Goal: Task Accomplishment & Management: Use online tool/utility

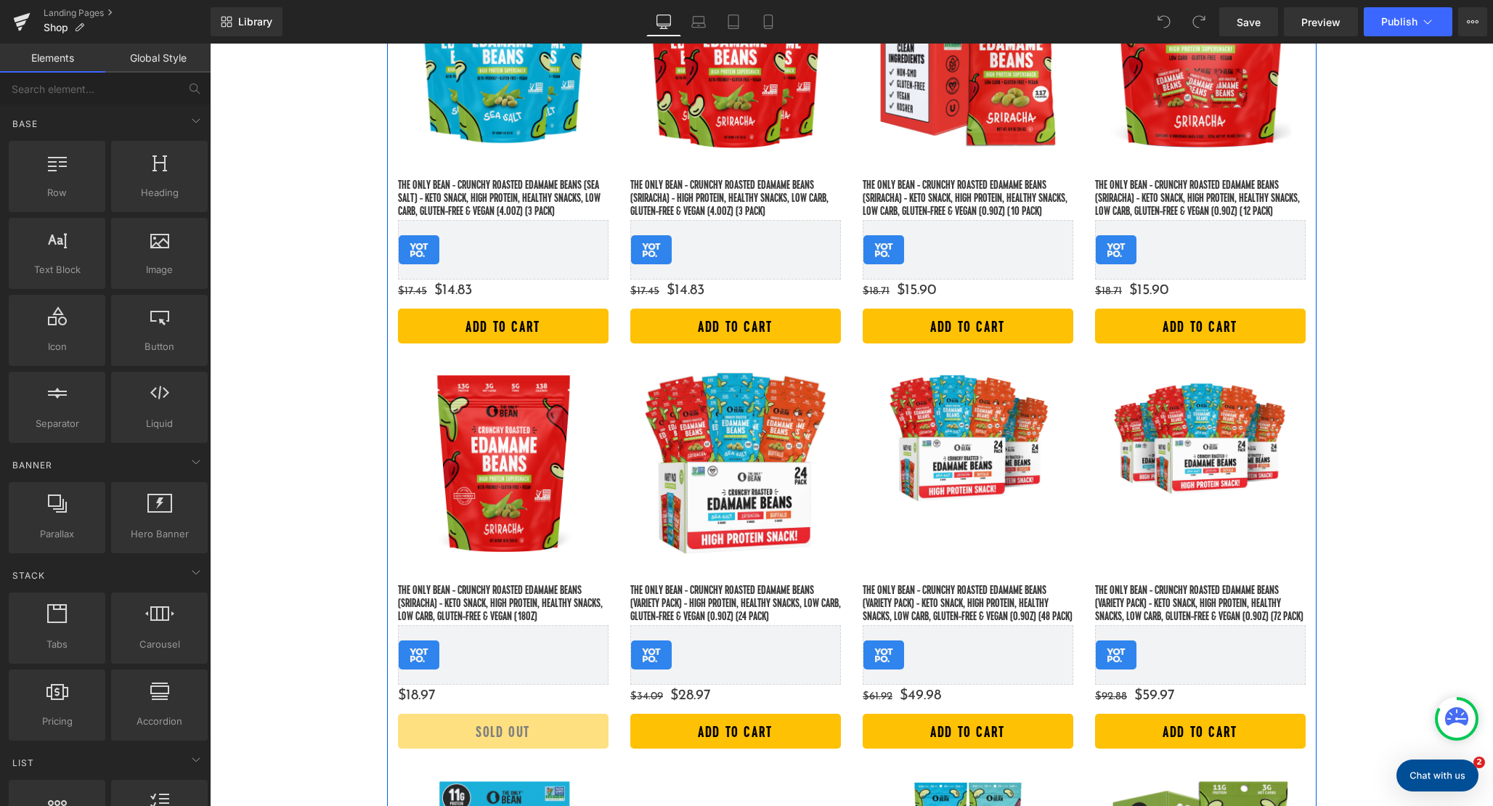
scroll to position [1609, 0]
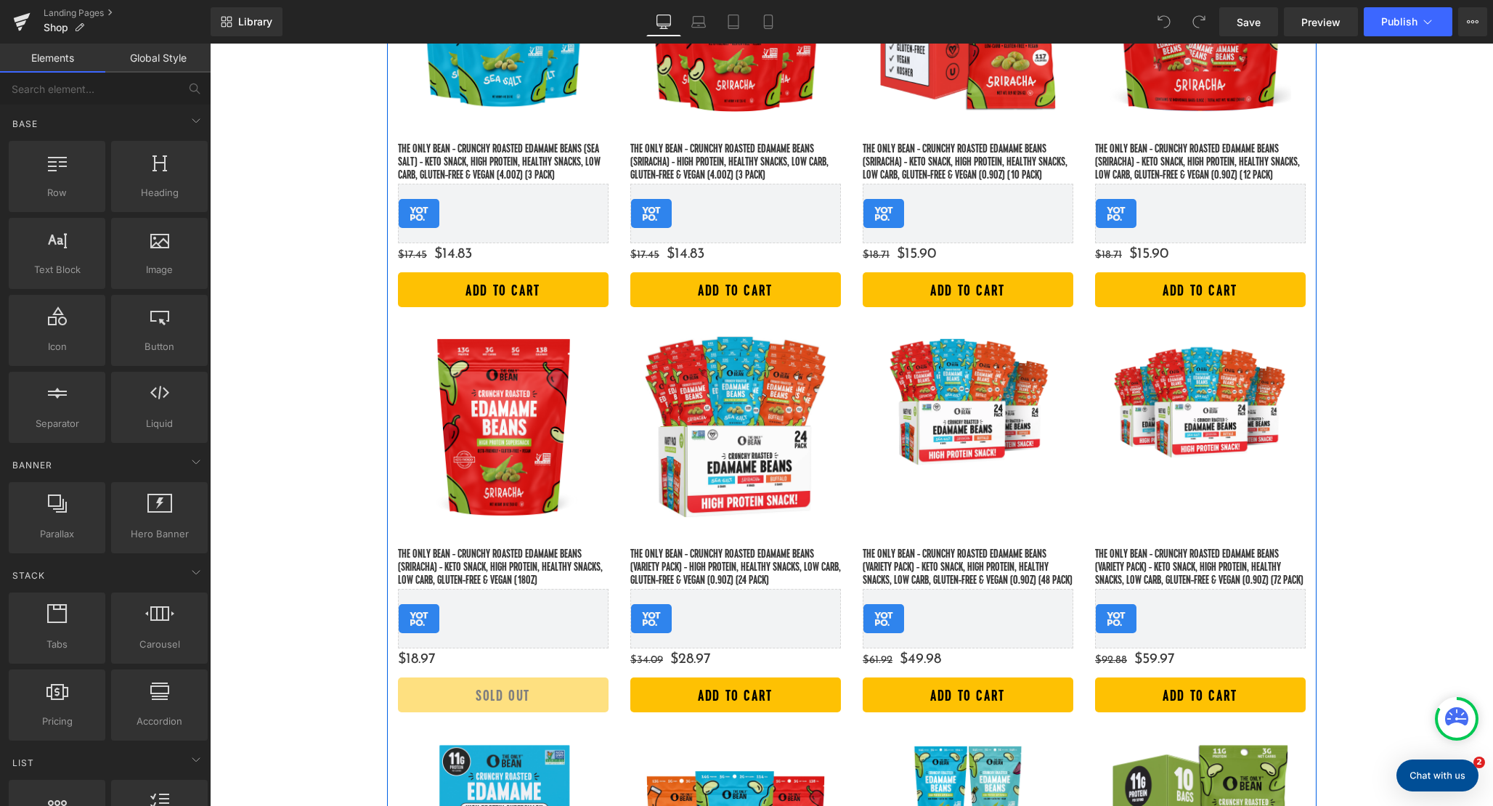
click at [391, 339] on div "Sale Off (P) Image The Only Bean - Crunchy Roasted Edamame Beans (Sriracha) - K…" at bounding box center [503, 520] width 232 height 405
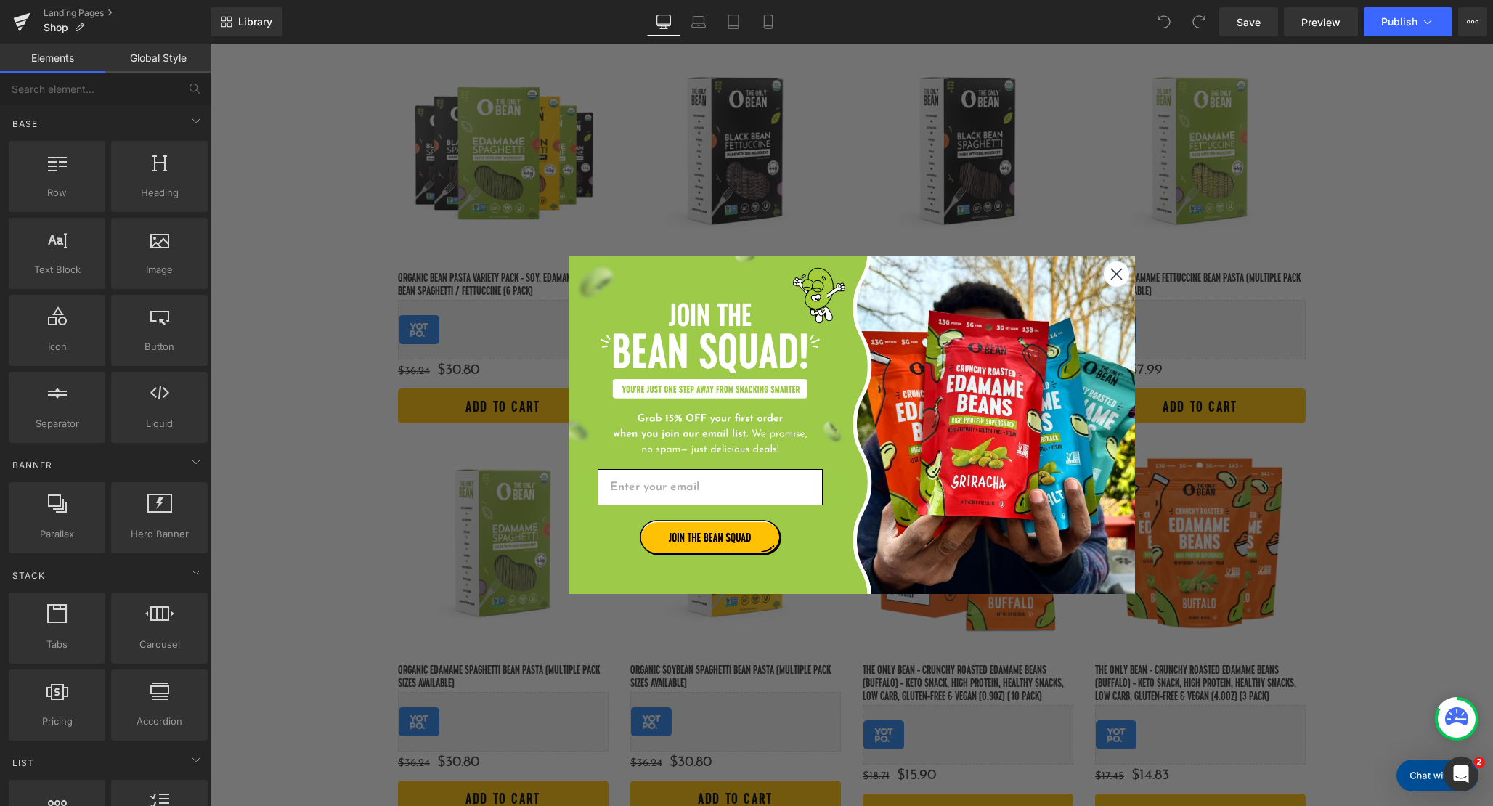
scroll to position [167, 0]
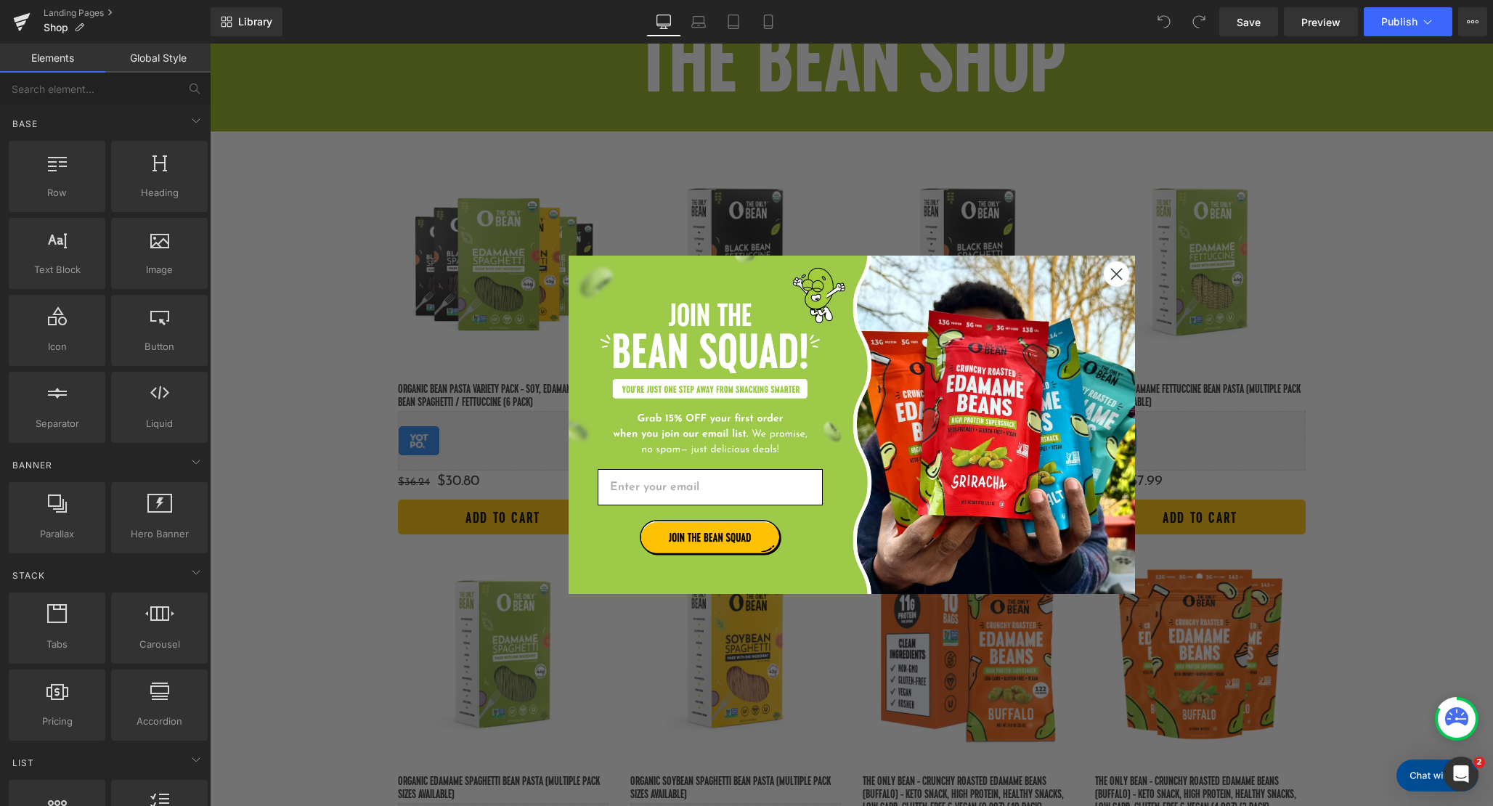
click at [1117, 272] on icon "Close dialog" at bounding box center [1116, 274] width 10 height 10
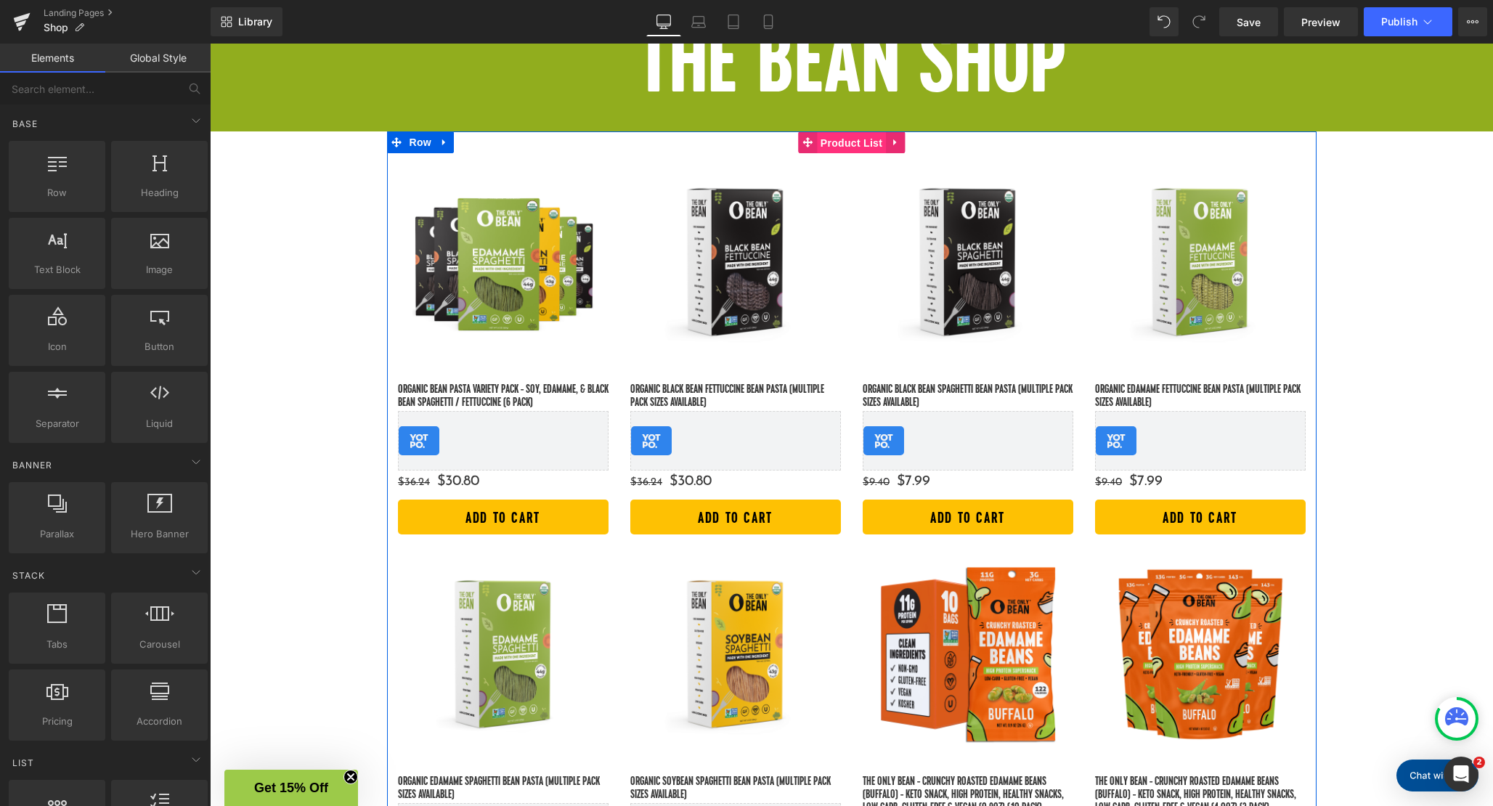
click at [856, 144] on span "Product List" at bounding box center [851, 143] width 69 height 22
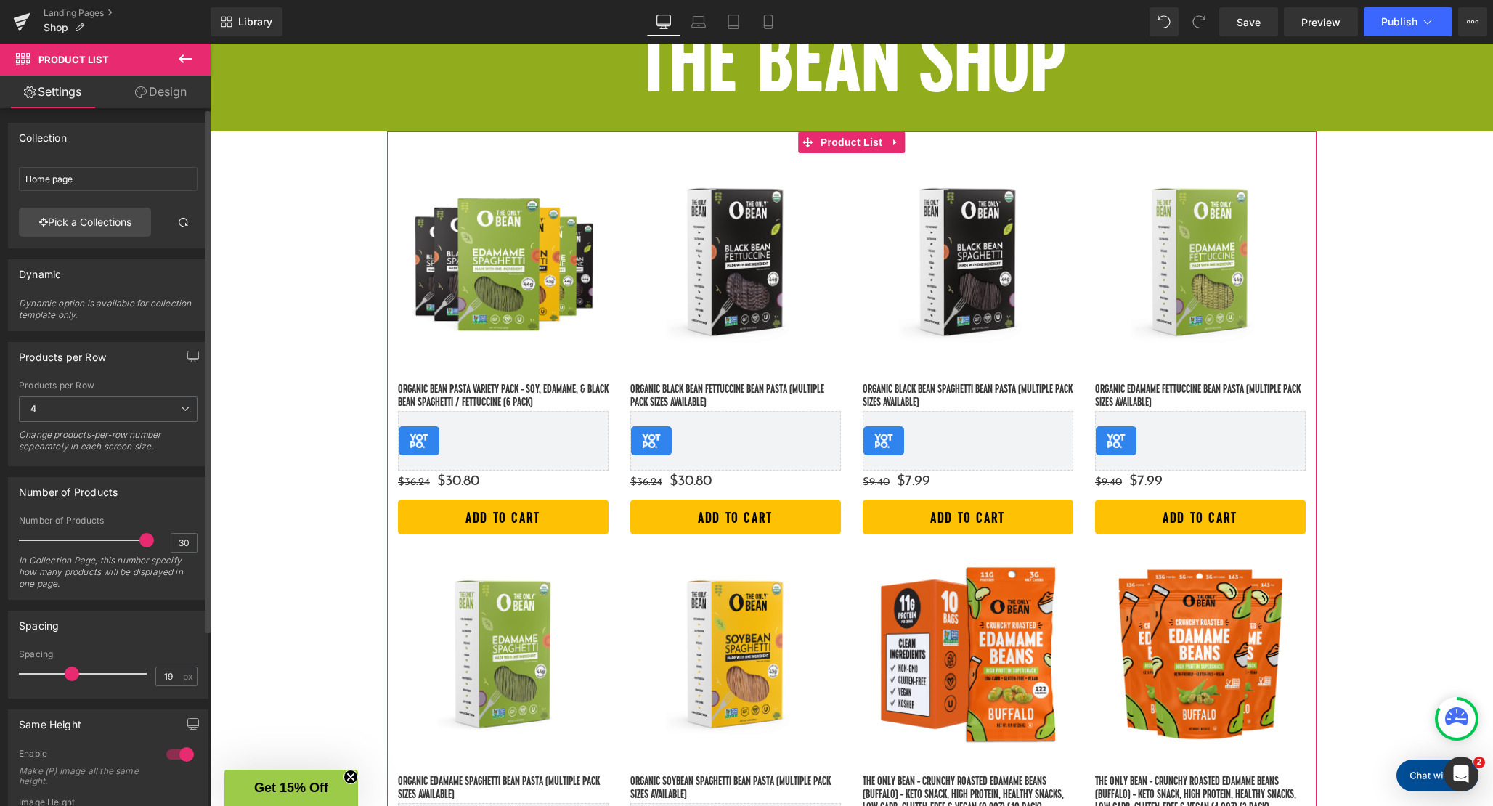
type input "20"
drag, startPoint x: 64, startPoint y: 675, endPoint x: 76, endPoint y: 671, distance: 12.4
click at [76, 671] on span at bounding box center [74, 673] width 15 height 15
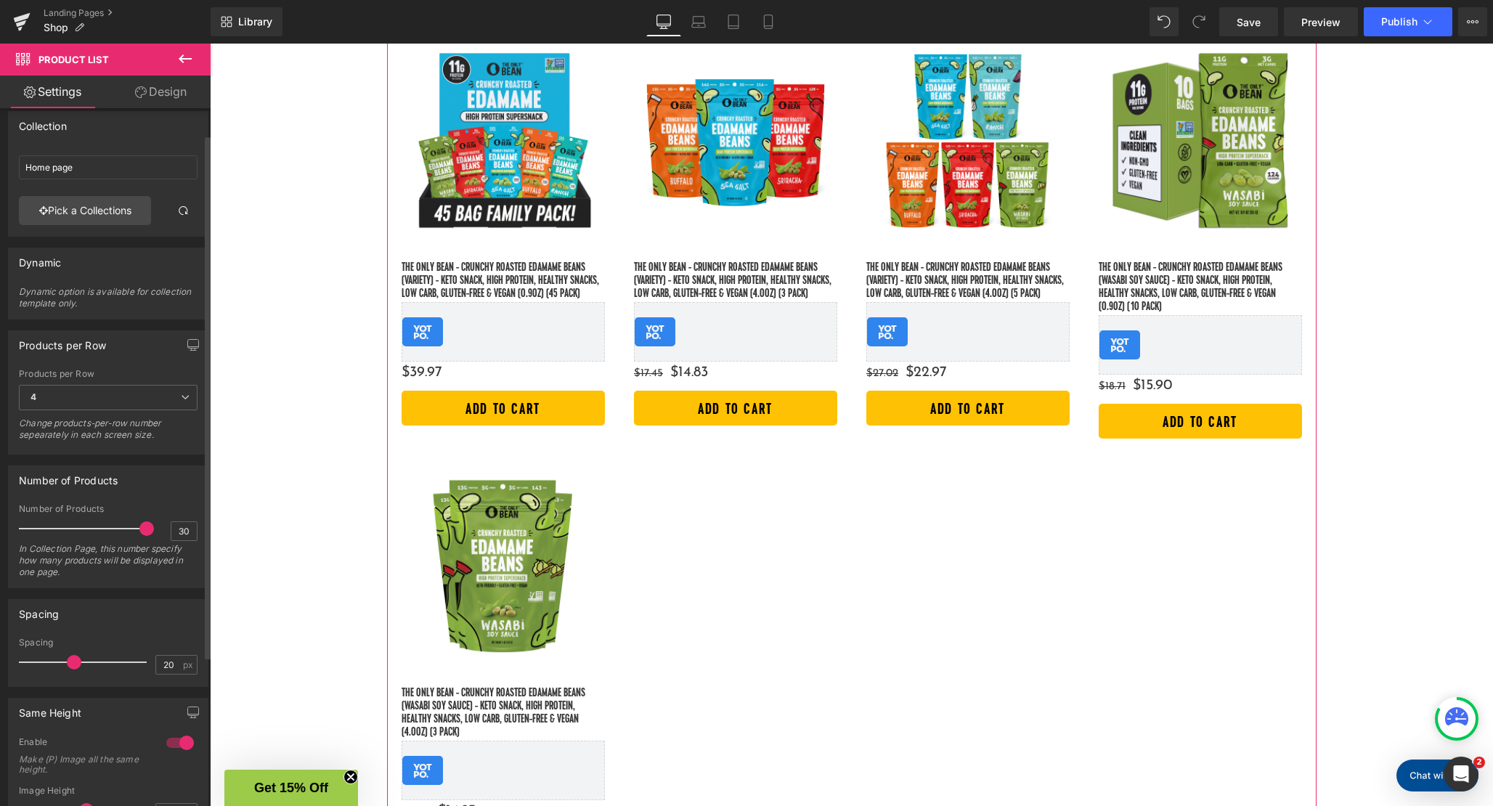
scroll to position [0, 0]
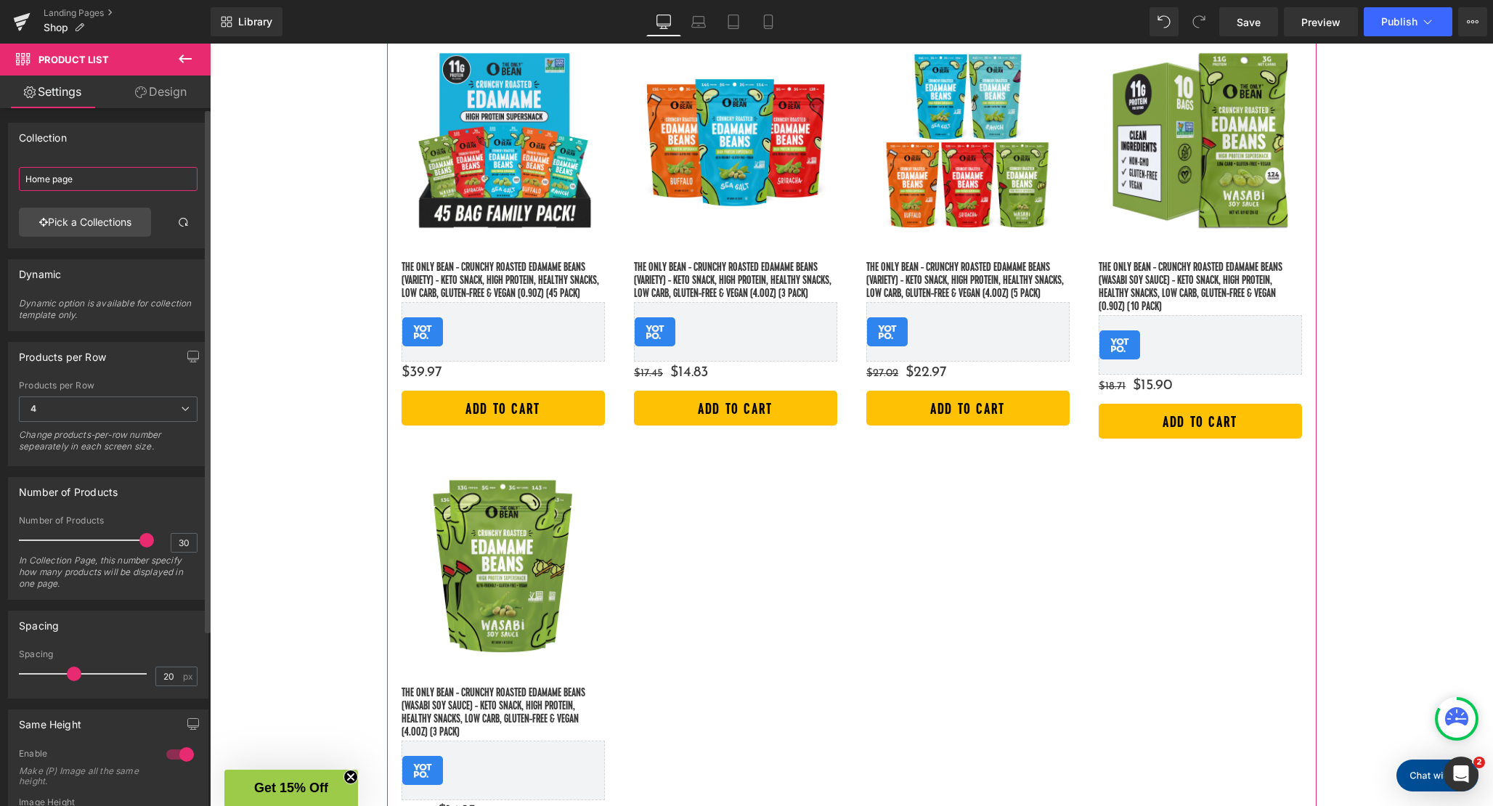
click at [98, 179] on input "Home page" at bounding box center [108, 179] width 179 height 24
click at [114, 150] on div "Collection" at bounding box center [108, 137] width 199 height 28
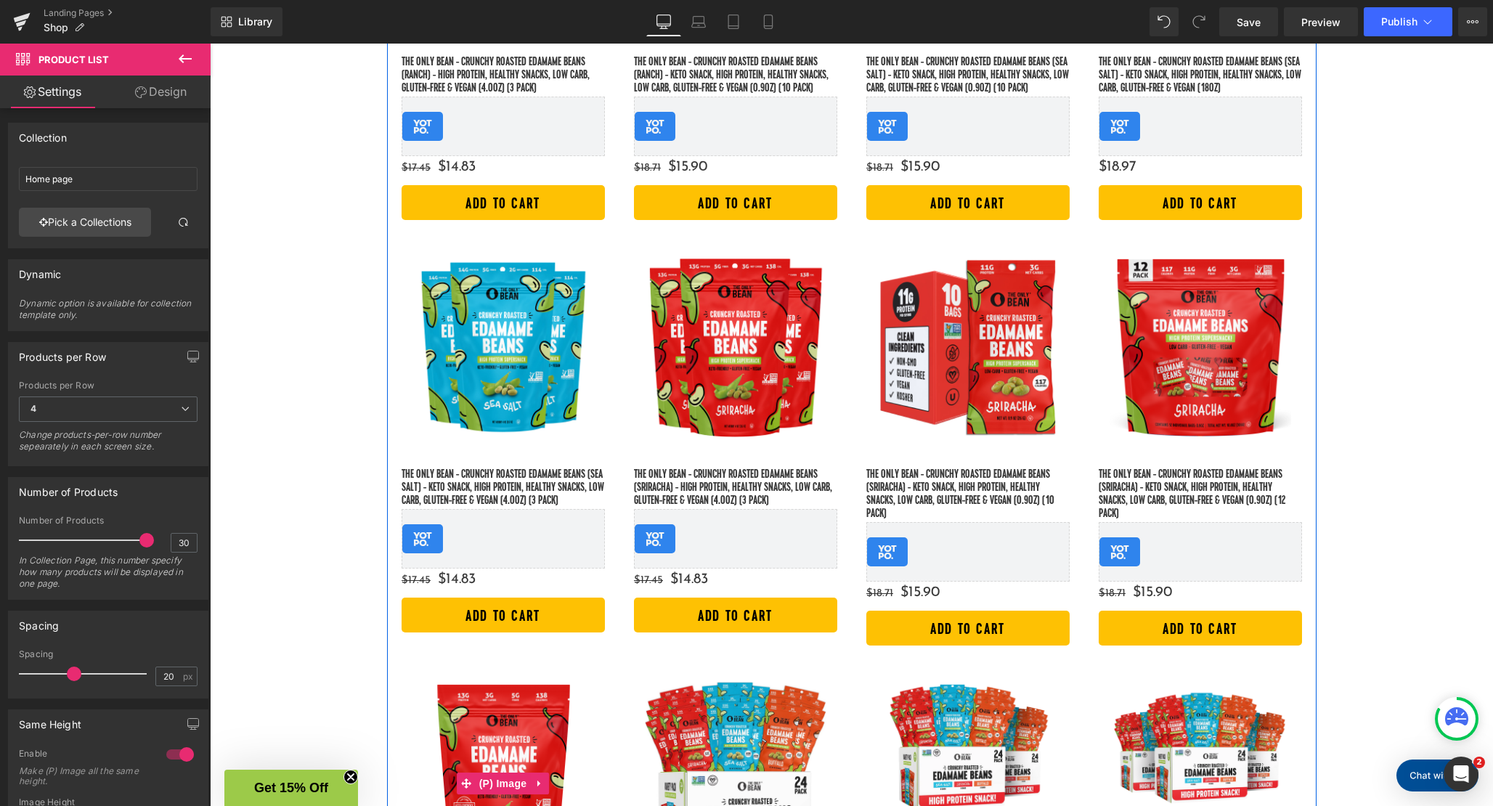
scroll to position [1304, 0]
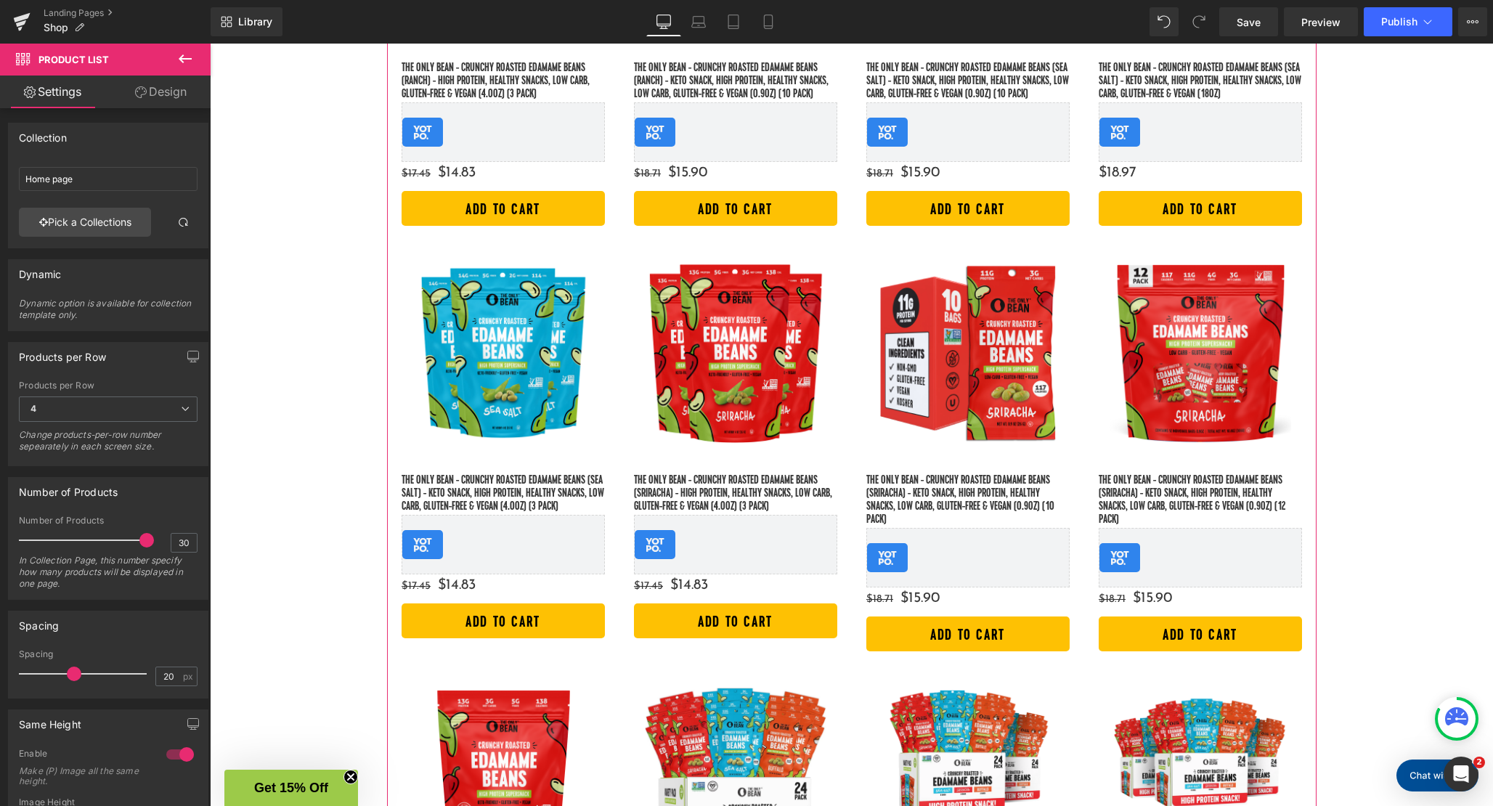
click at [171, 89] on link "Design" at bounding box center [160, 92] width 105 height 33
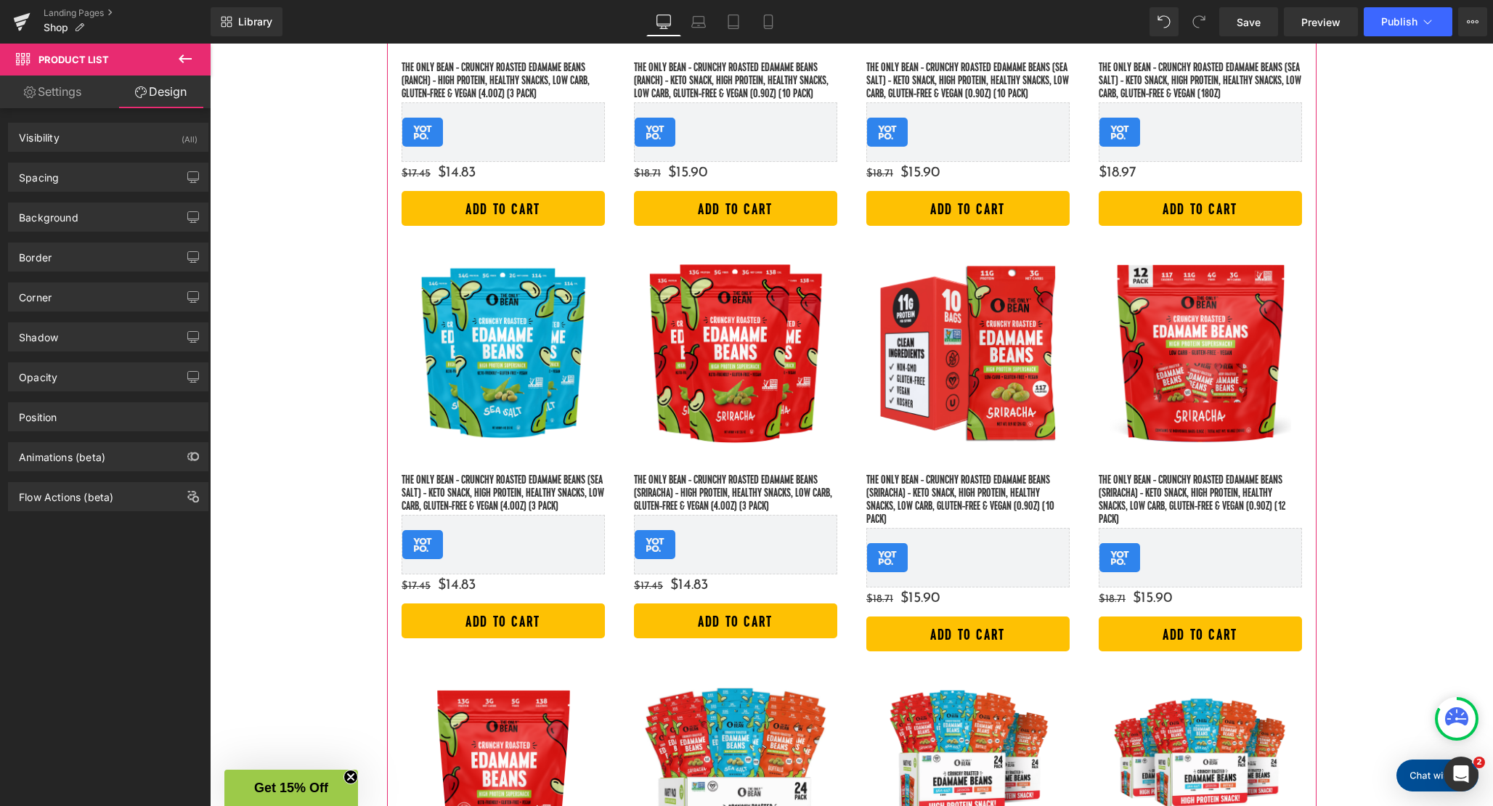
click at [62, 98] on link "Settings" at bounding box center [52, 92] width 105 height 33
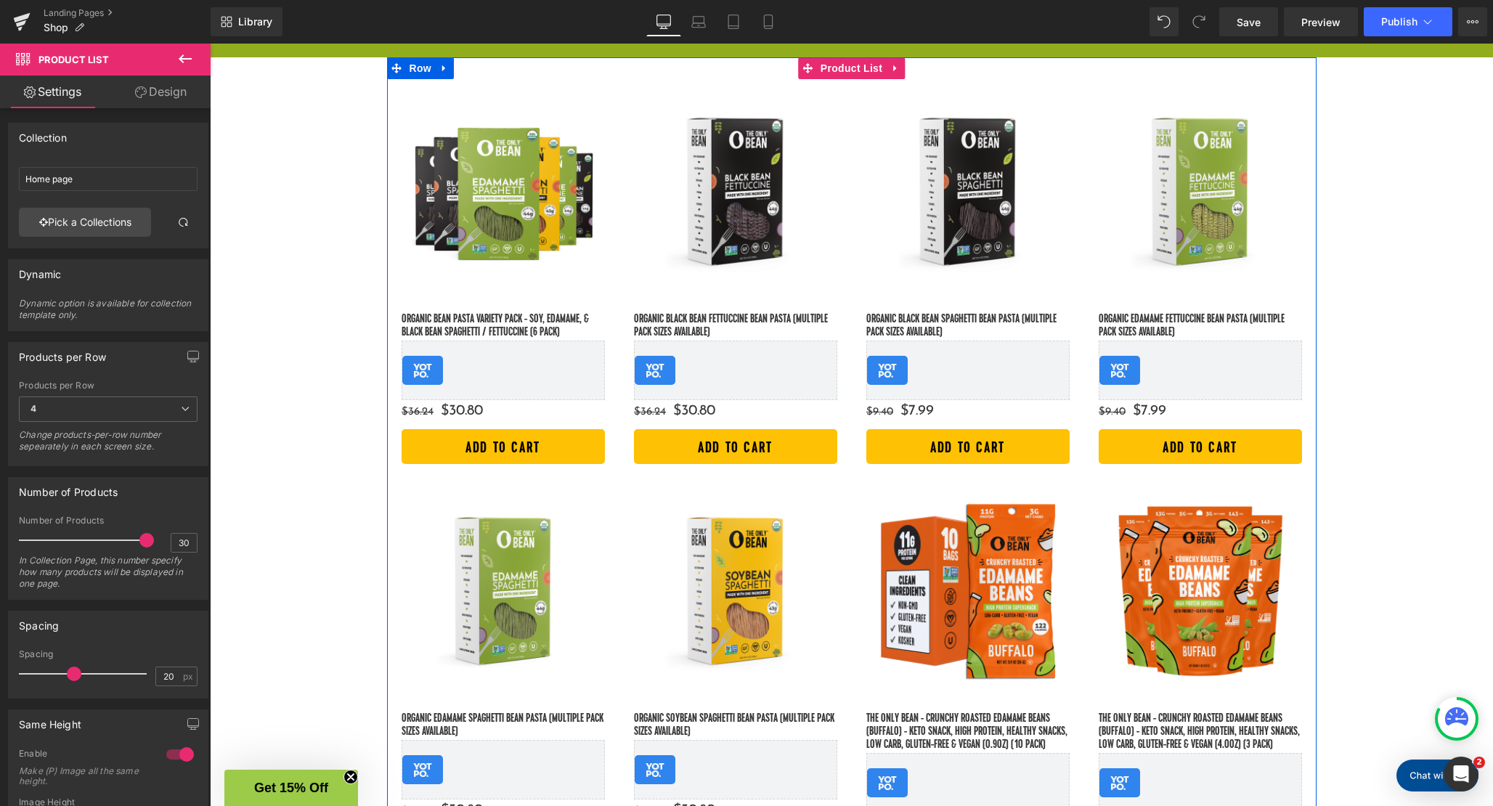
scroll to position [0, 0]
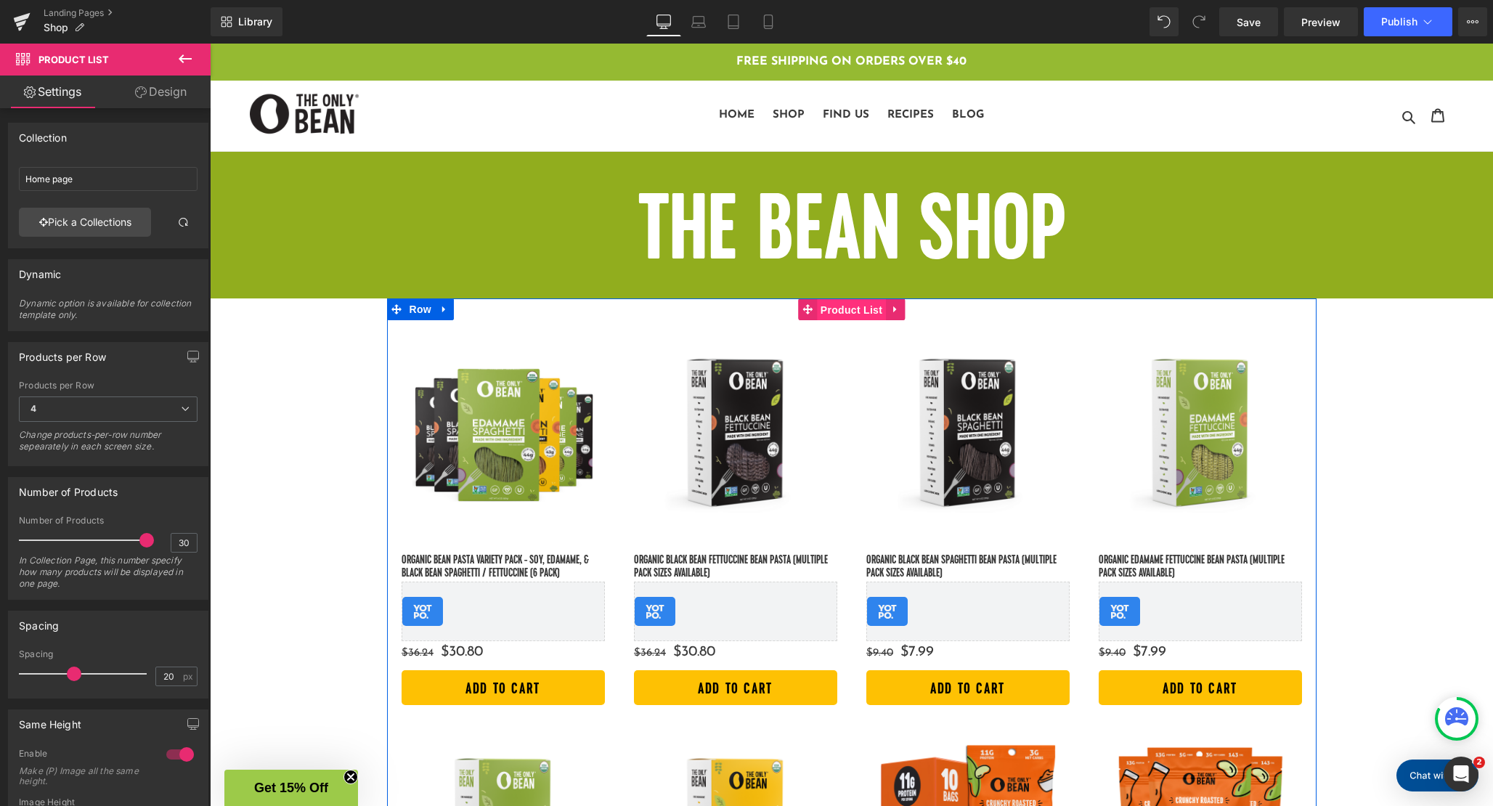
click at [864, 307] on span "Product List" at bounding box center [851, 310] width 69 height 22
click at [158, 90] on link "Design" at bounding box center [160, 92] width 105 height 33
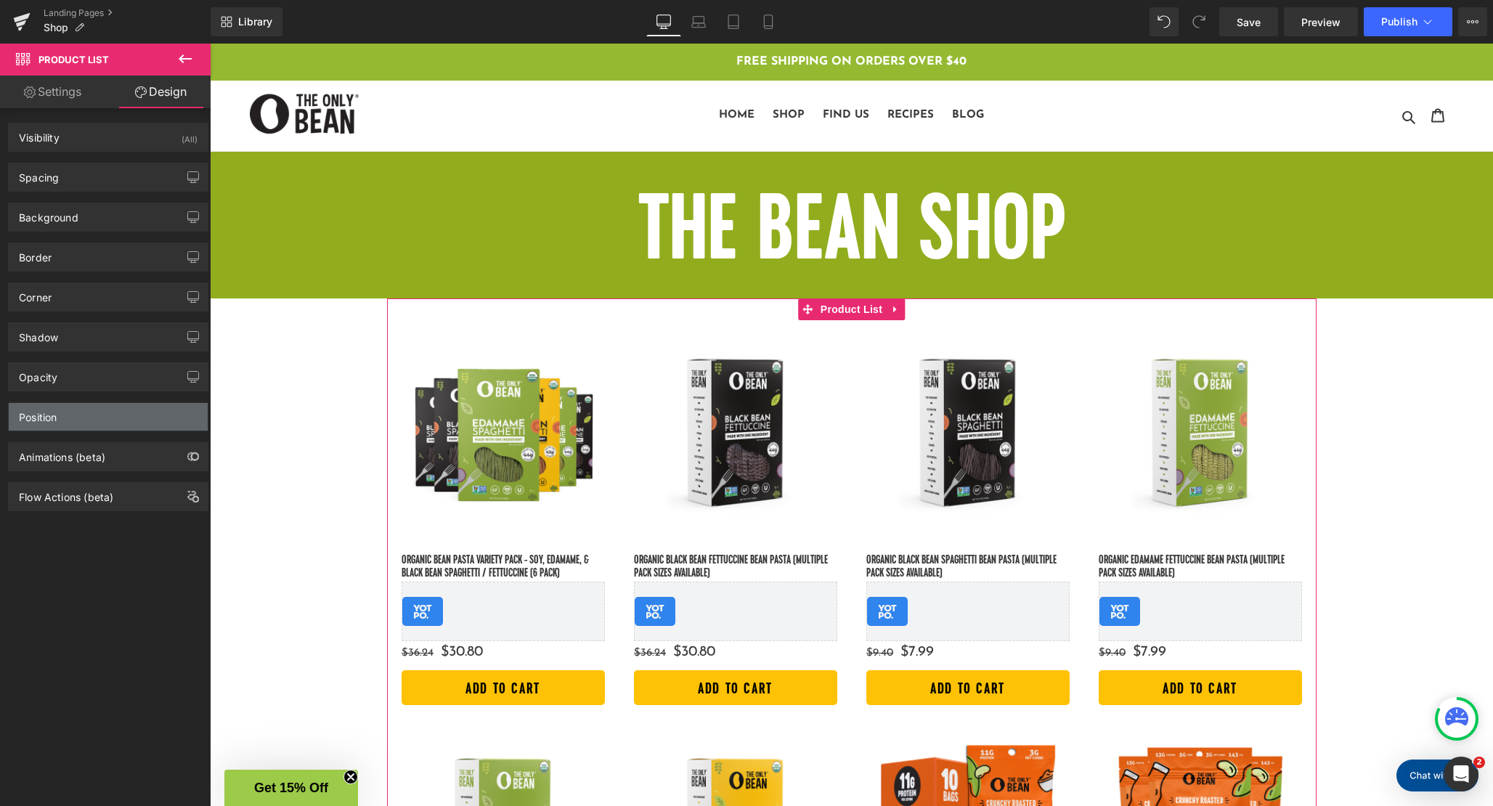
click at [113, 415] on div "Position" at bounding box center [108, 417] width 199 height 28
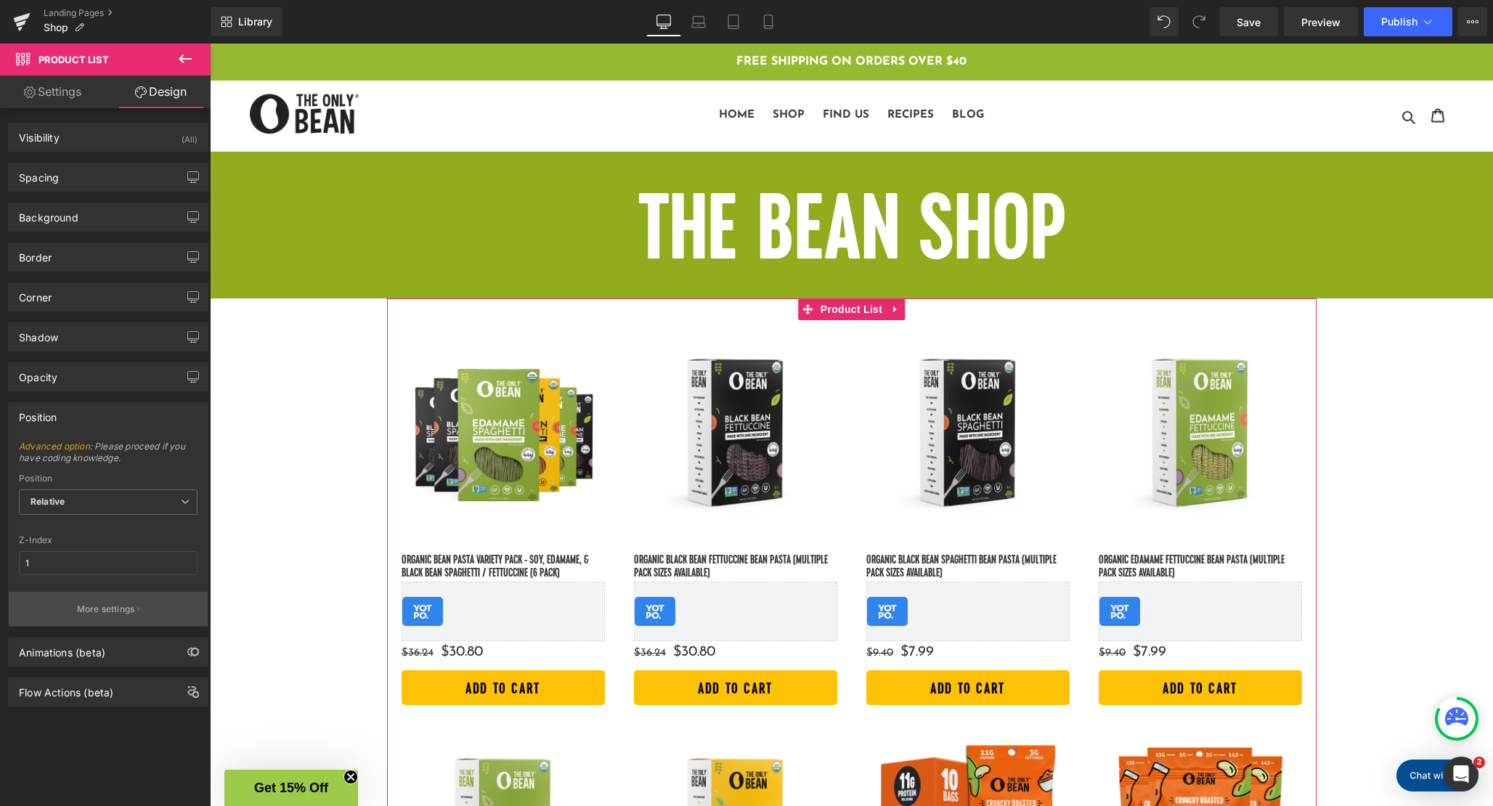
click at [106, 613] on p "More settings" at bounding box center [106, 609] width 58 height 13
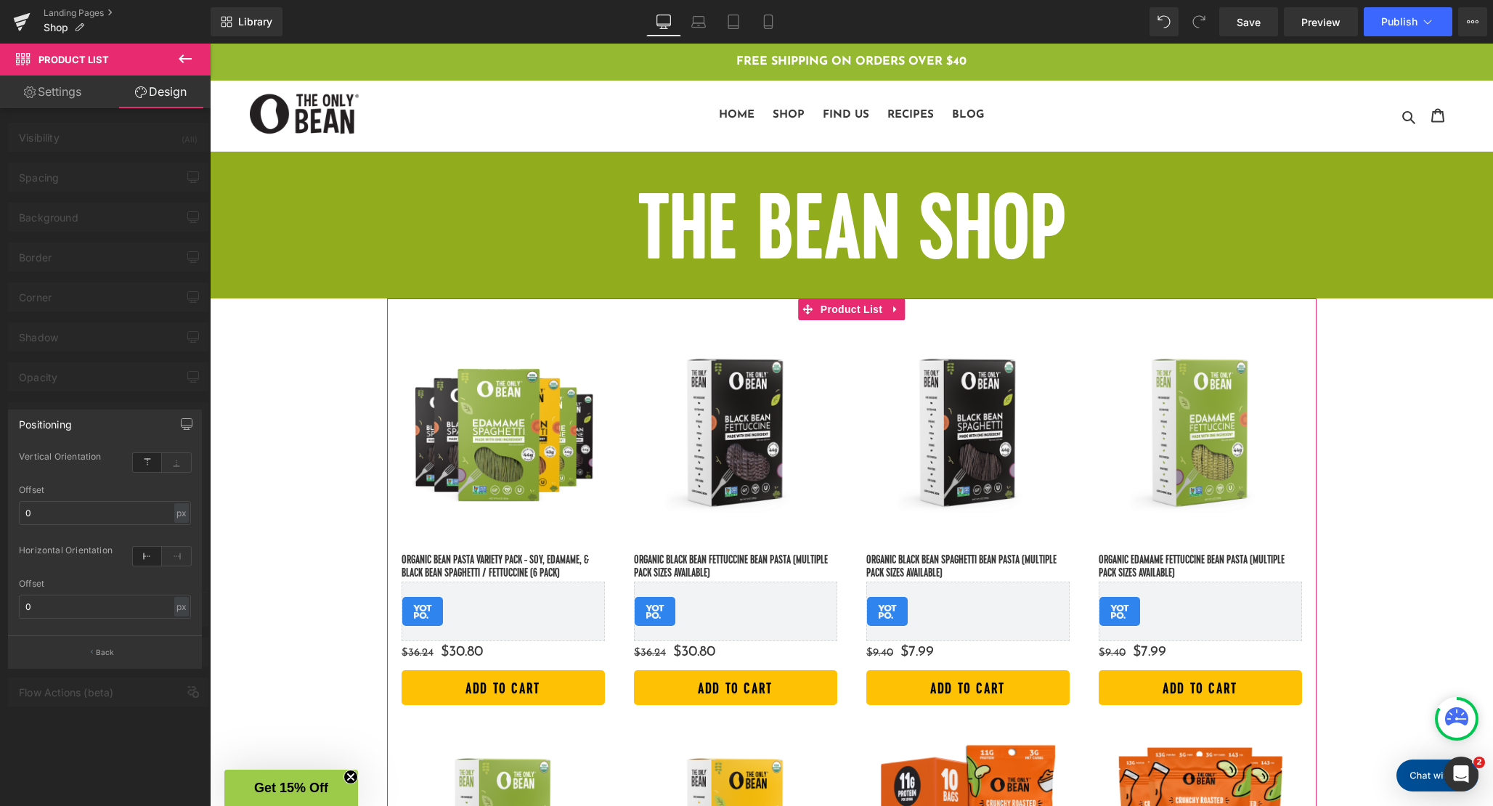
click at [113, 358] on div at bounding box center [105, 429] width 211 height 770
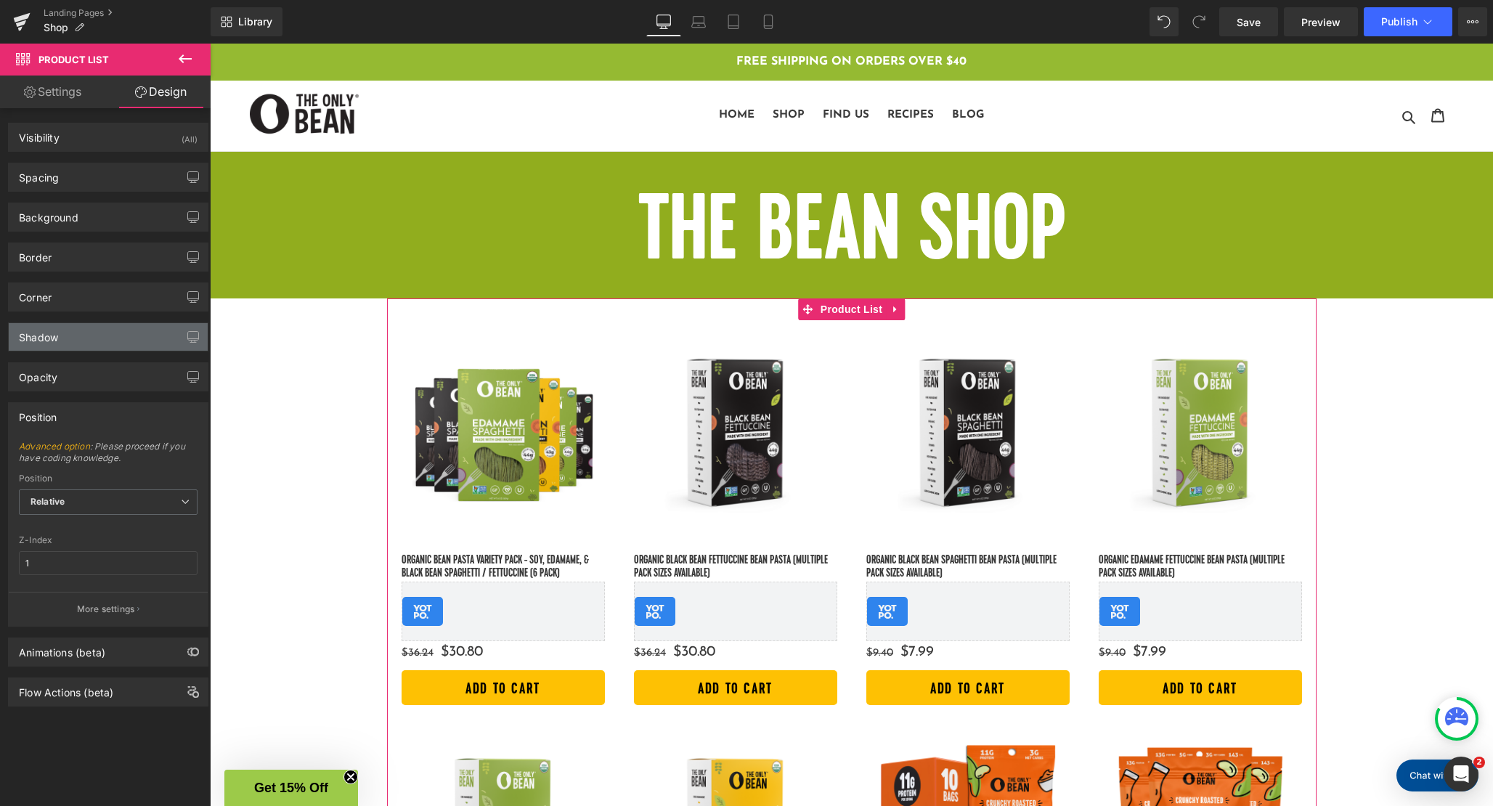
click at [113, 327] on div "Shadow" at bounding box center [108, 337] width 199 height 28
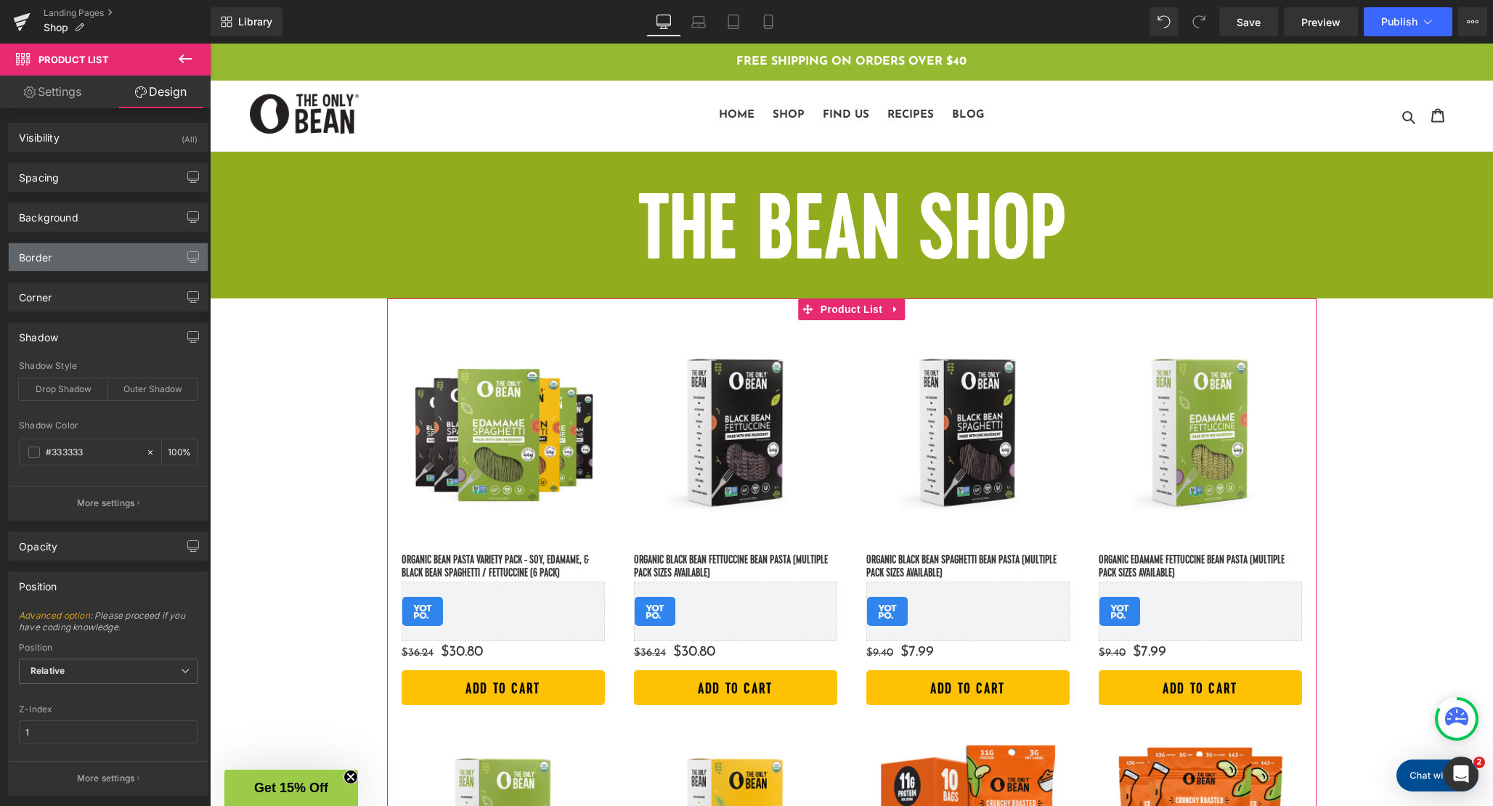
click at [108, 255] on div "Border" at bounding box center [108, 257] width 199 height 28
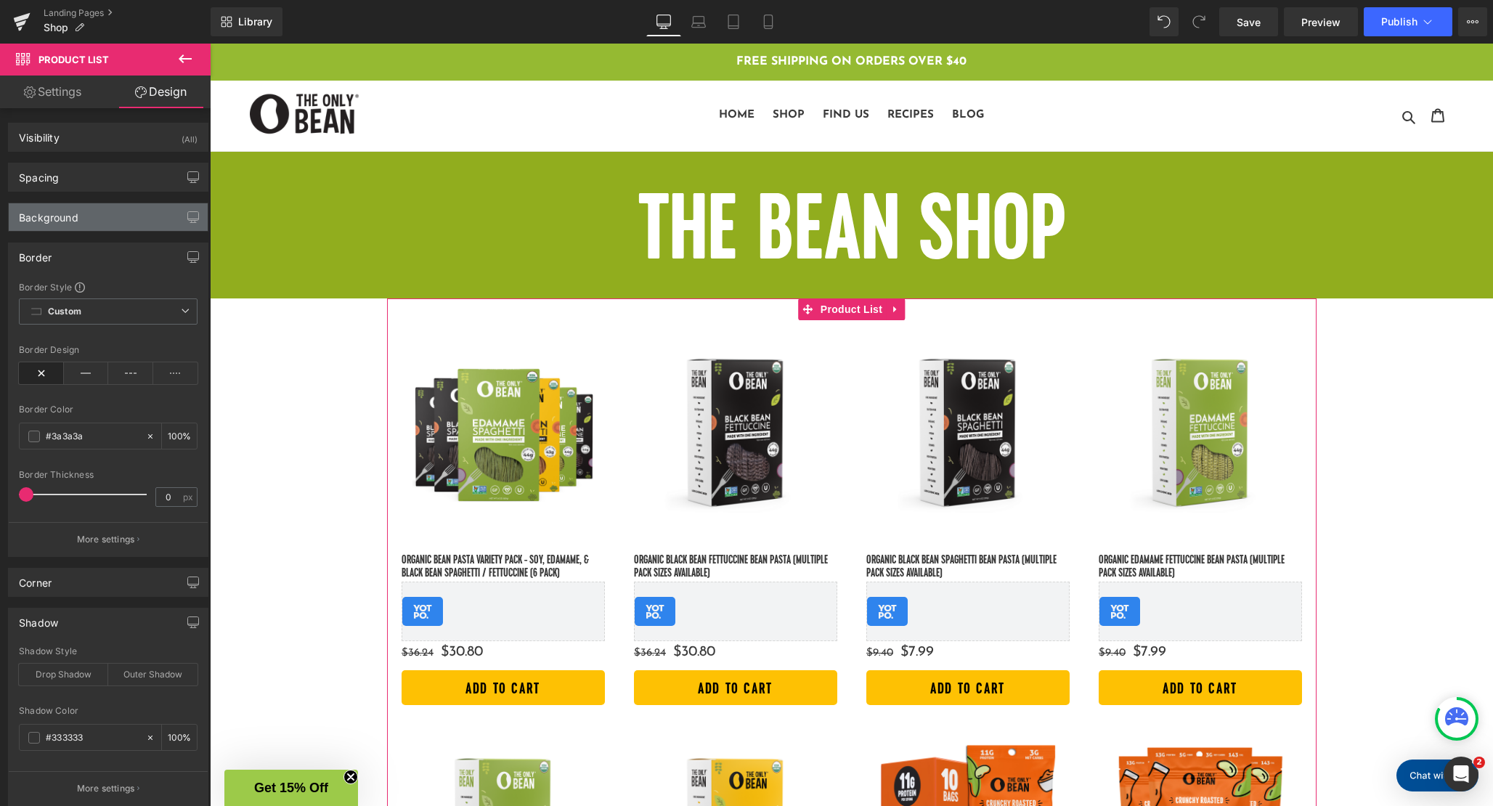
click at [107, 205] on div "Background" at bounding box center [108, 217] width 199 height 28
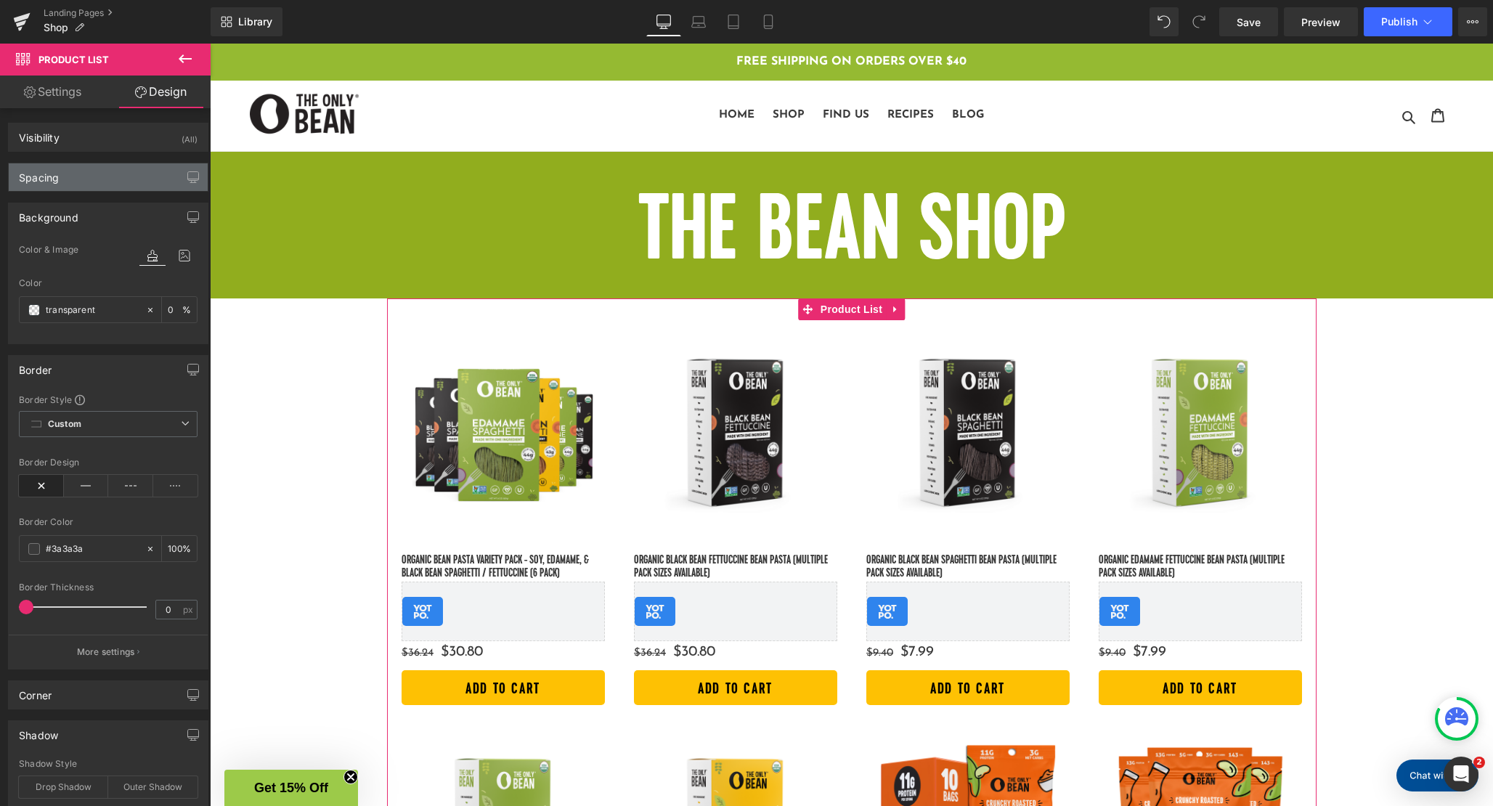
click at [105, 179] on div "Spacing" at bounding box center [108, 177] width 199 height 28
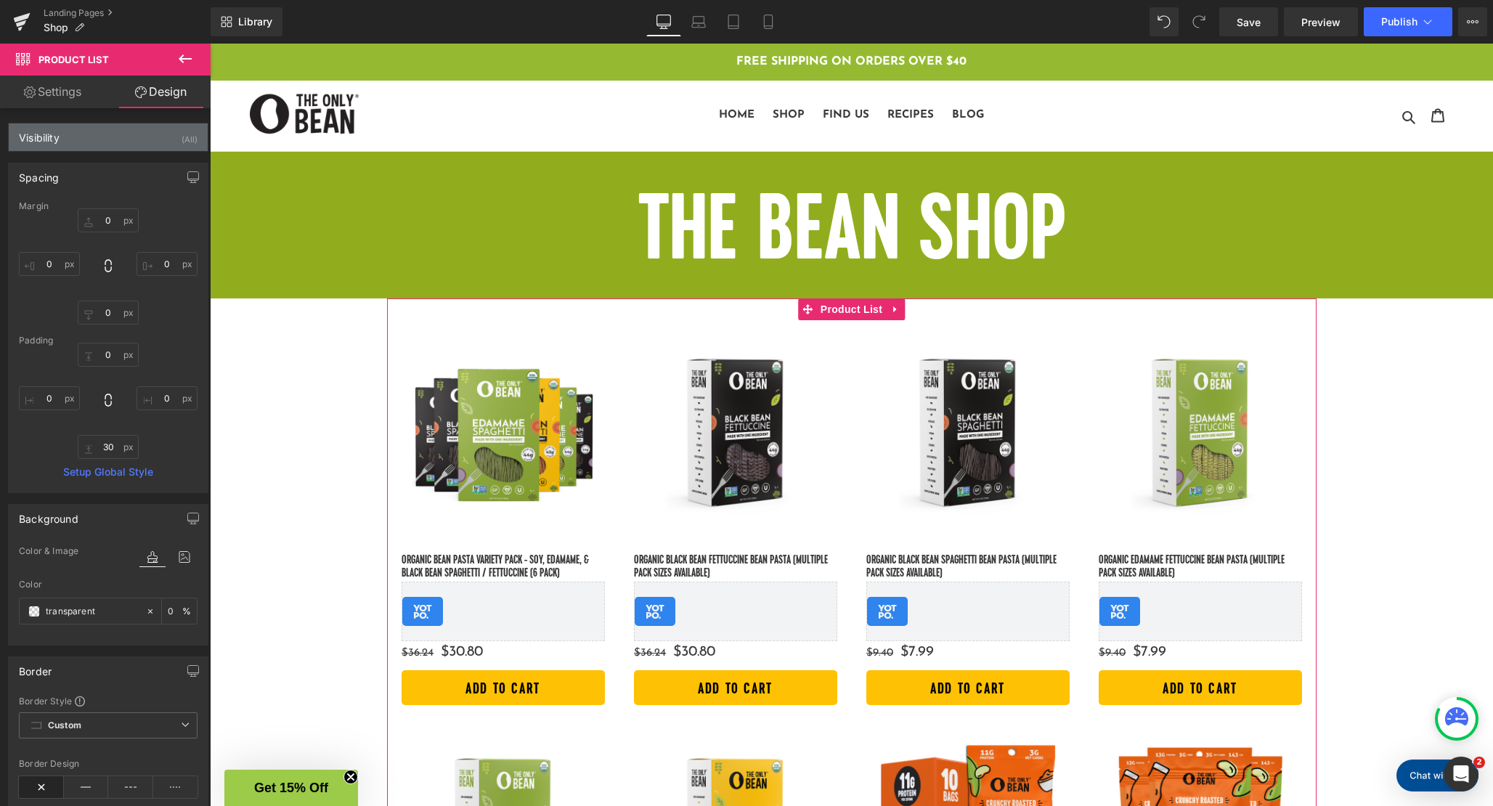
click at [103, 147] on div "Visibility (All)" at bounding box center [108, 137] width 199 height 28
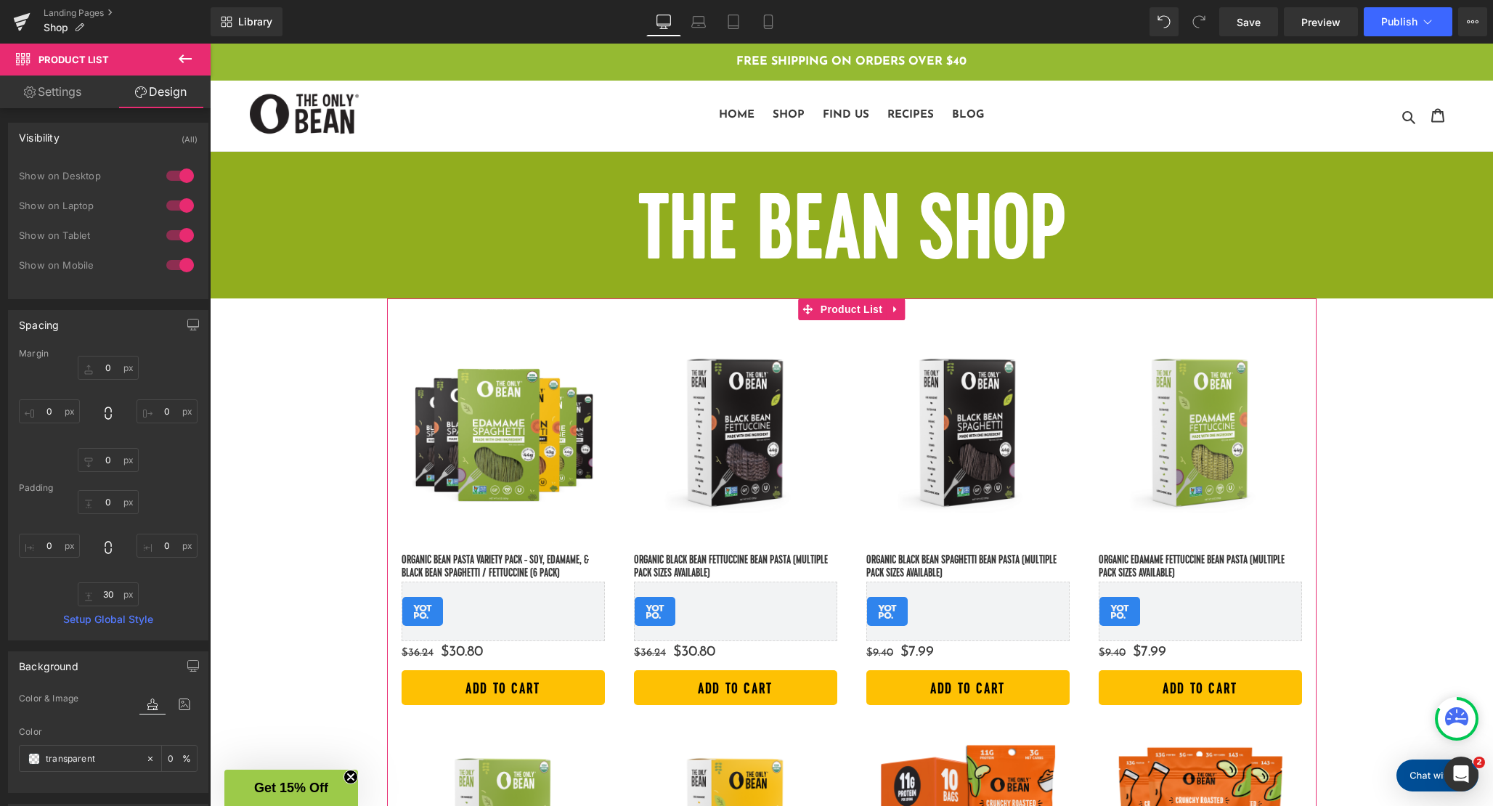
click at [62, 92] on link "Settings" at bounding box center [52, 92] width 105 height 33
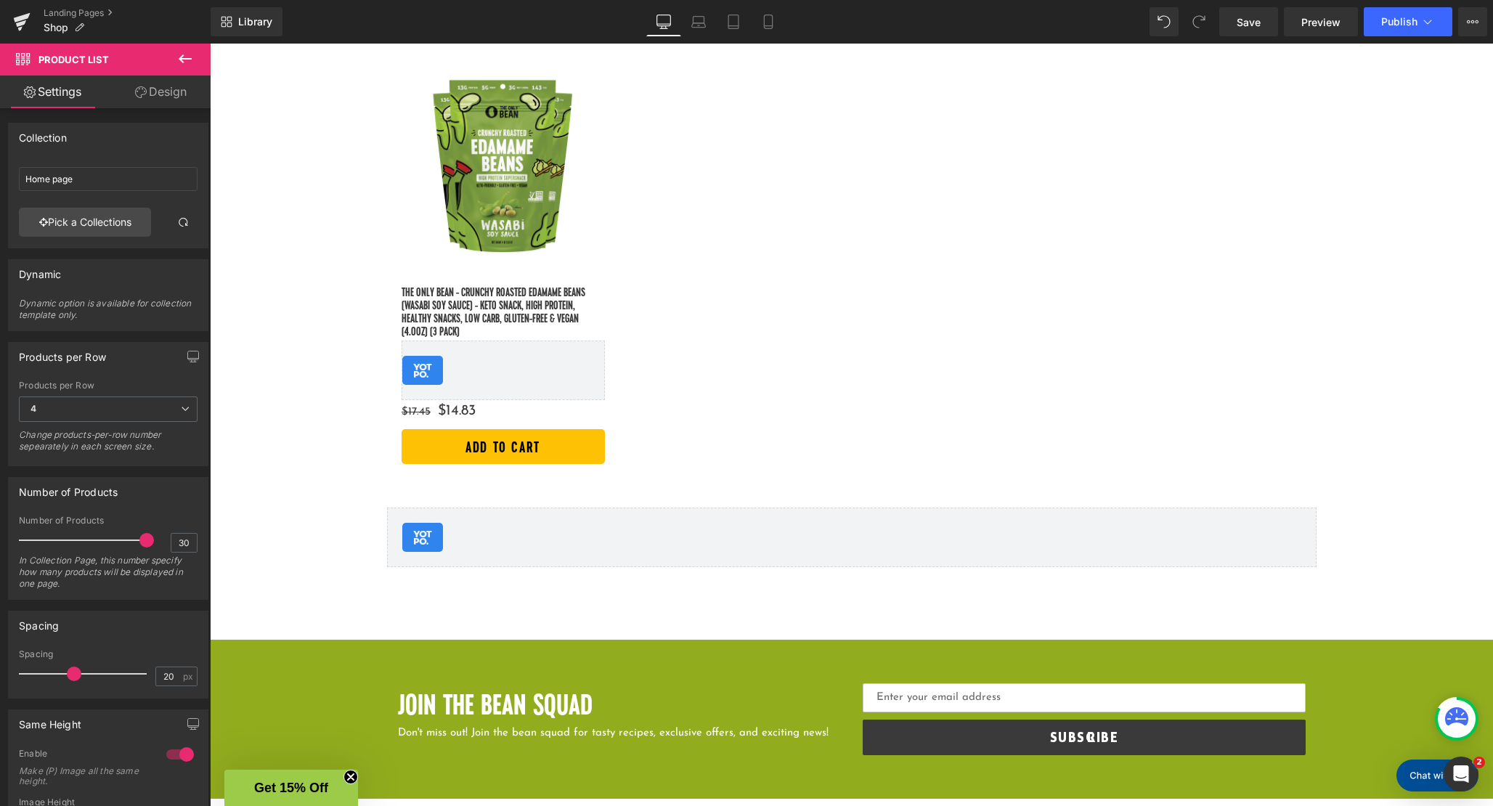
scroll to position [2611, 0]
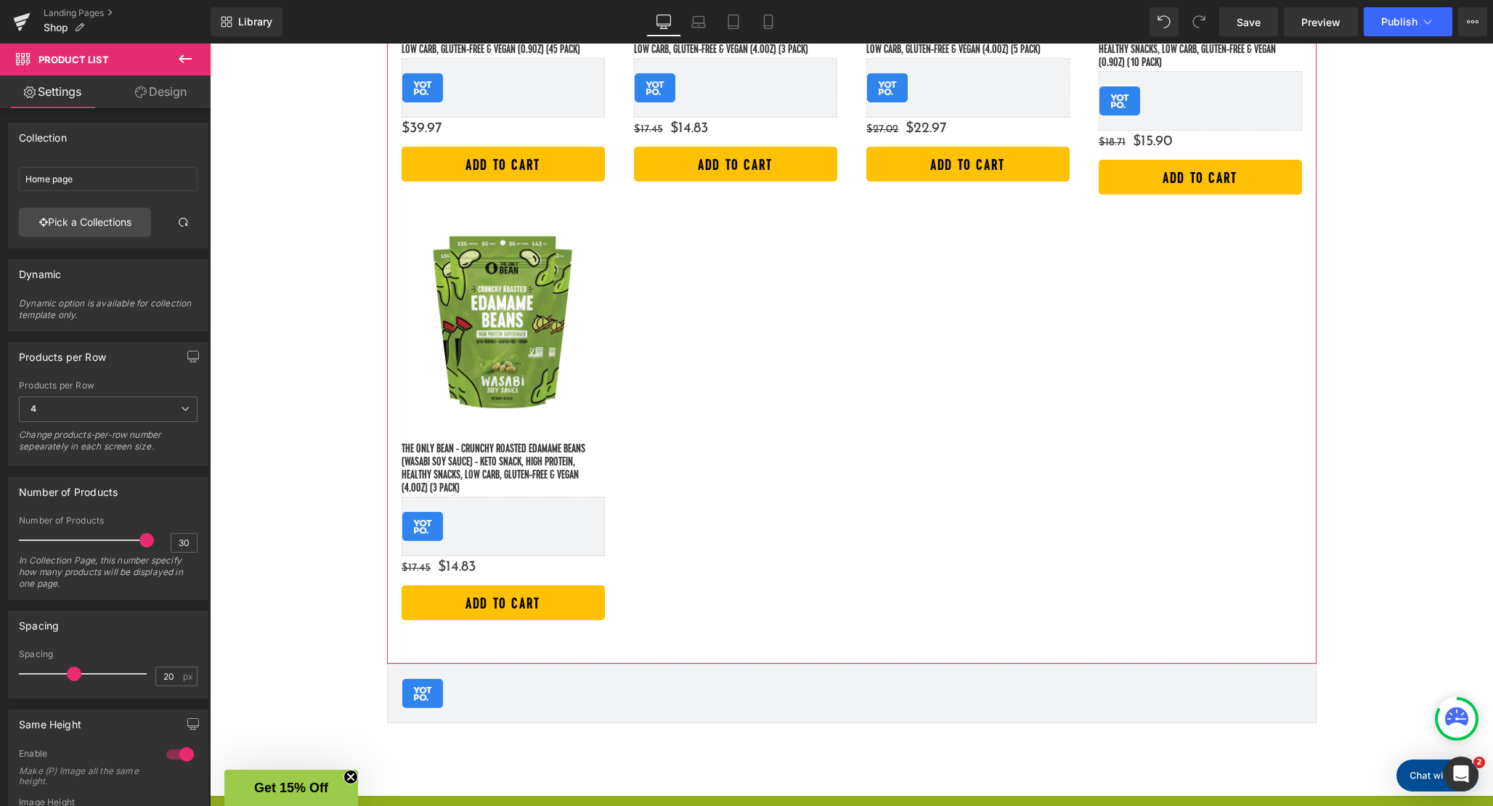
click at [180, 86] on link "Design" at bounding box center [160, 92] width 105 height 33
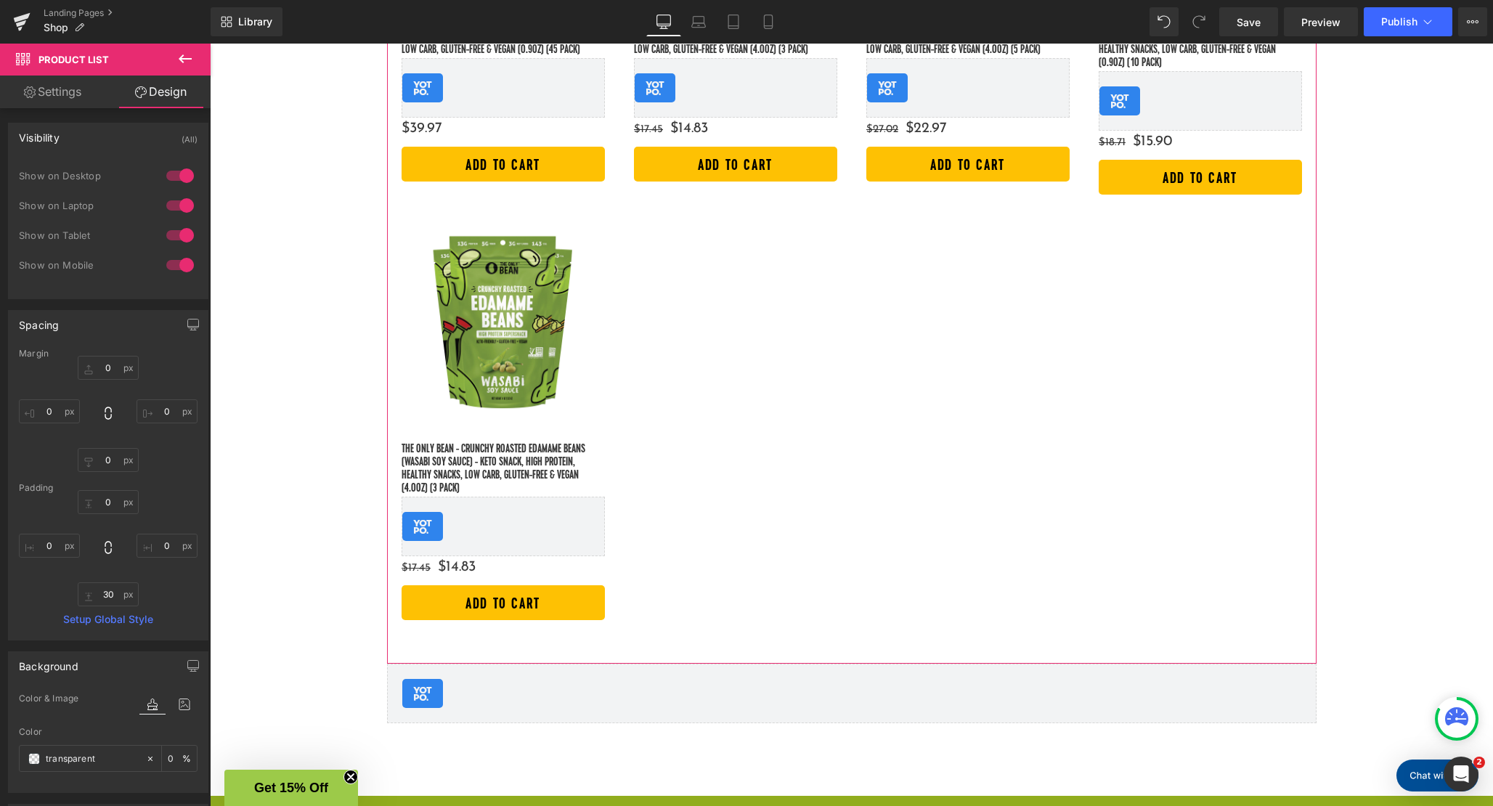
type input "0"
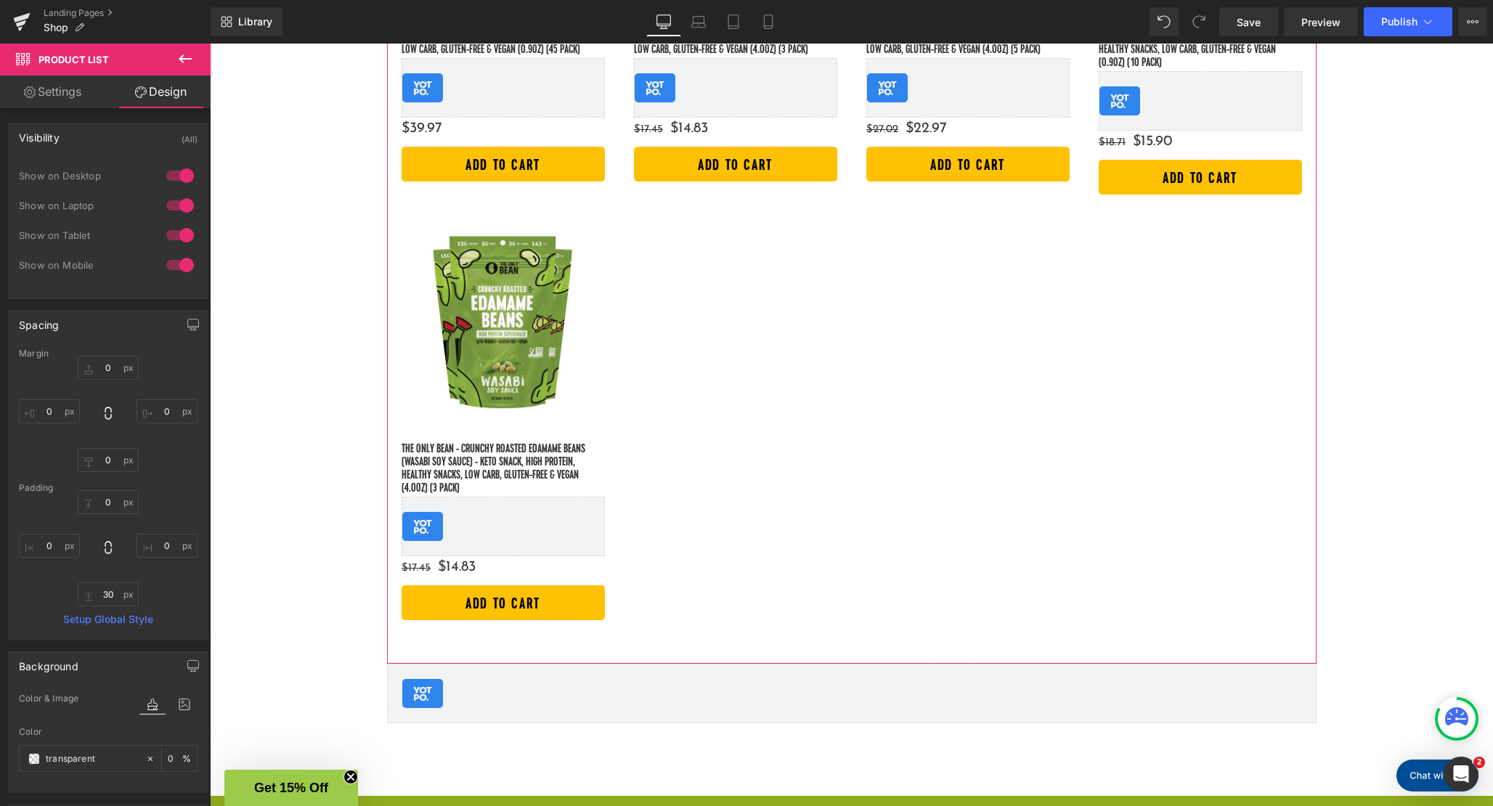
type input "0"
type input "30"
type input "0"
type input "100"
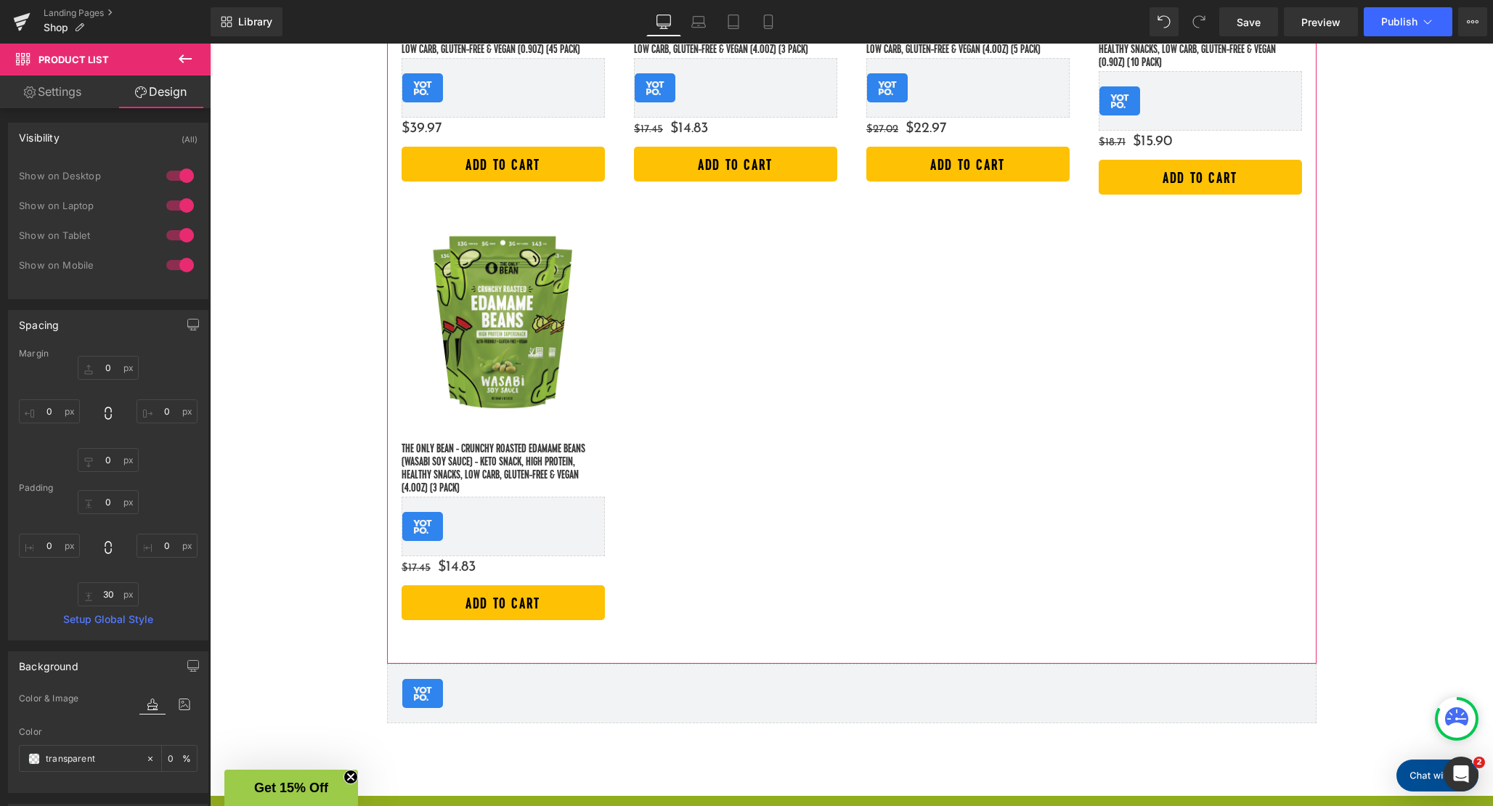
type input "100"
click at [194, 49] on button at bounding box center [185, 60] width 51 height 32
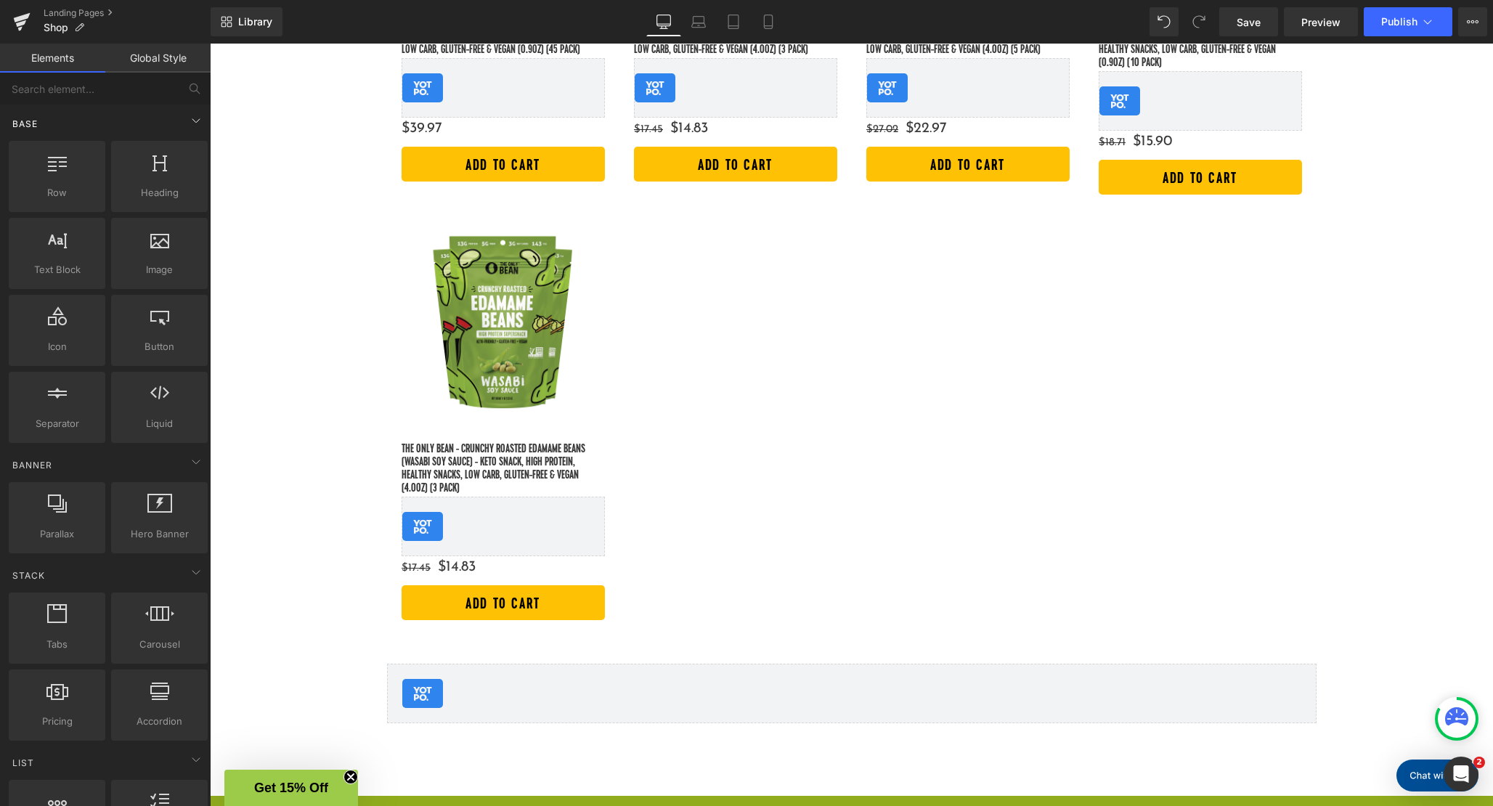
click at [126, 115] on div "Base" at bounding box center [108, 123] width 205 height 29
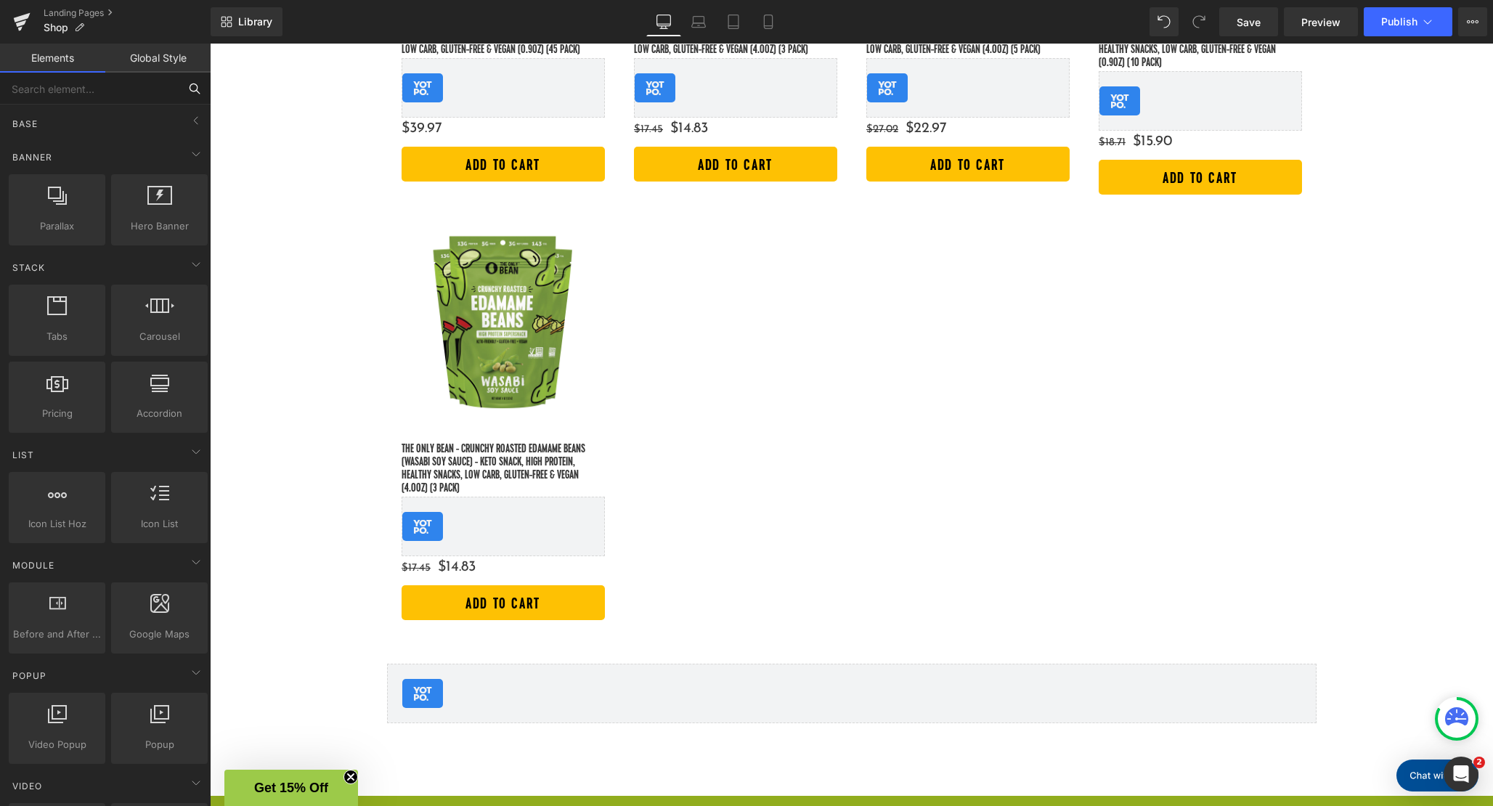
click at [126, 104] on input "text" at bounding box center [89, 89] width 179 height 32
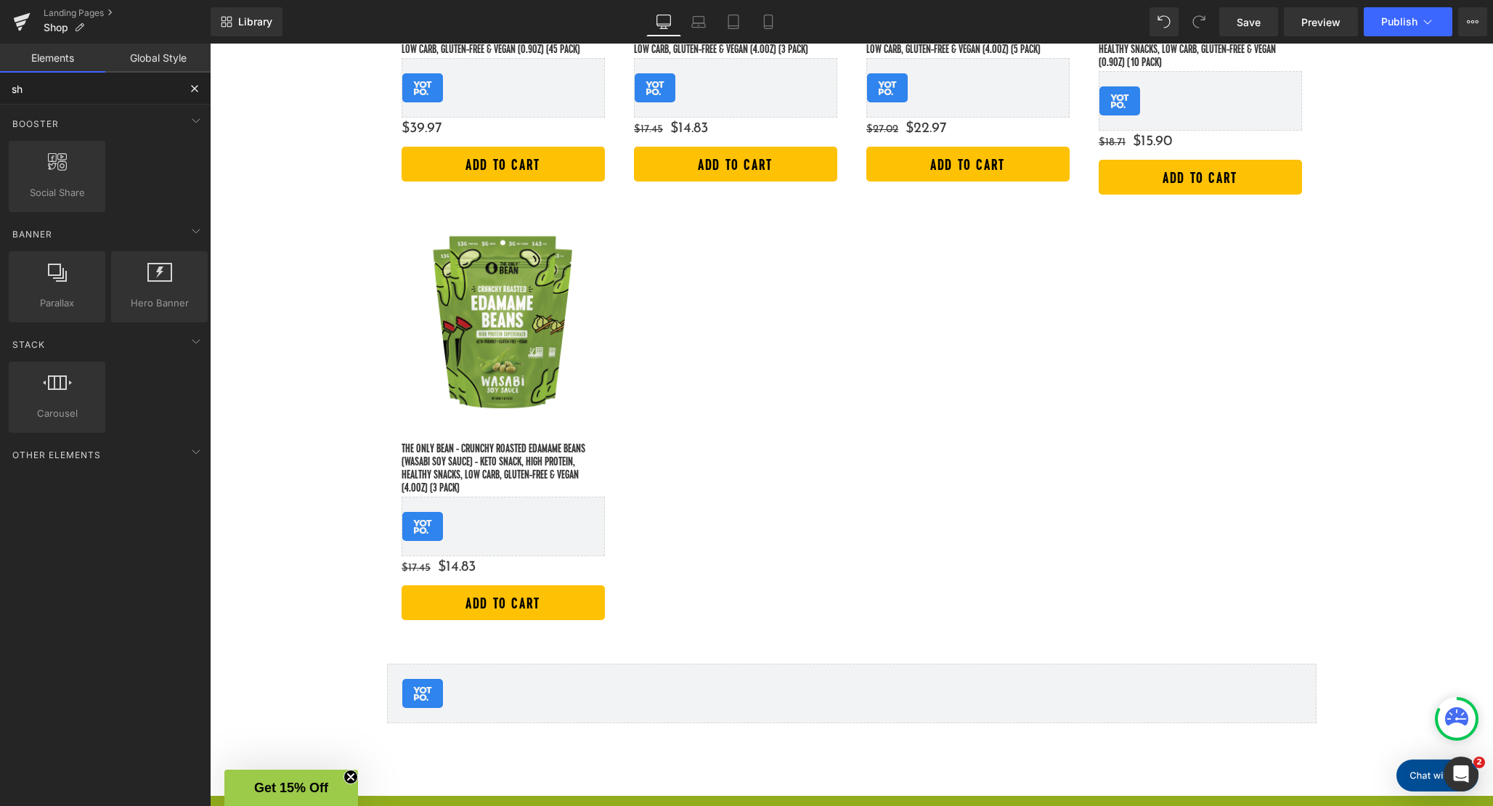
type input "s"
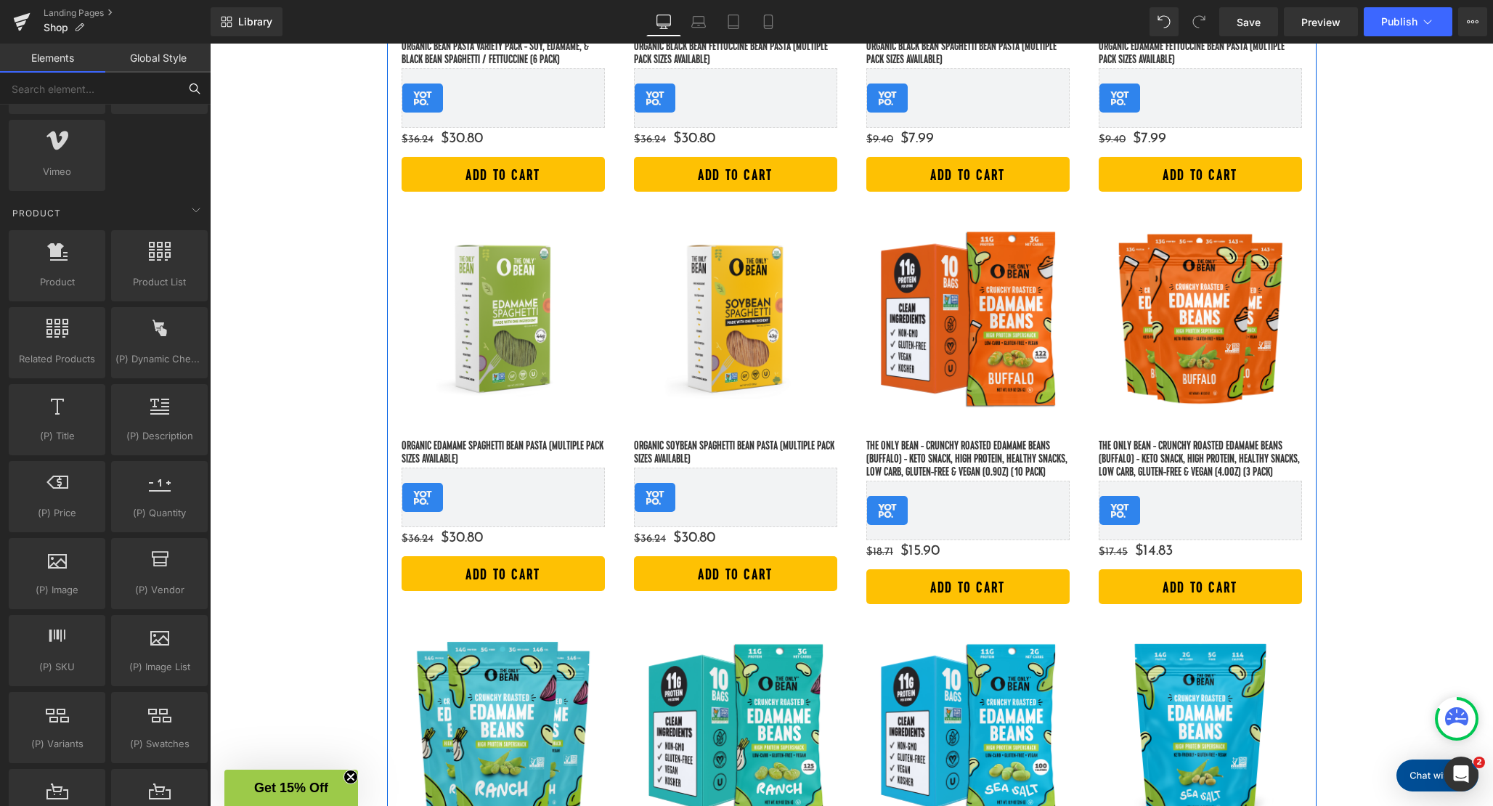
scroll to position [83, 0]
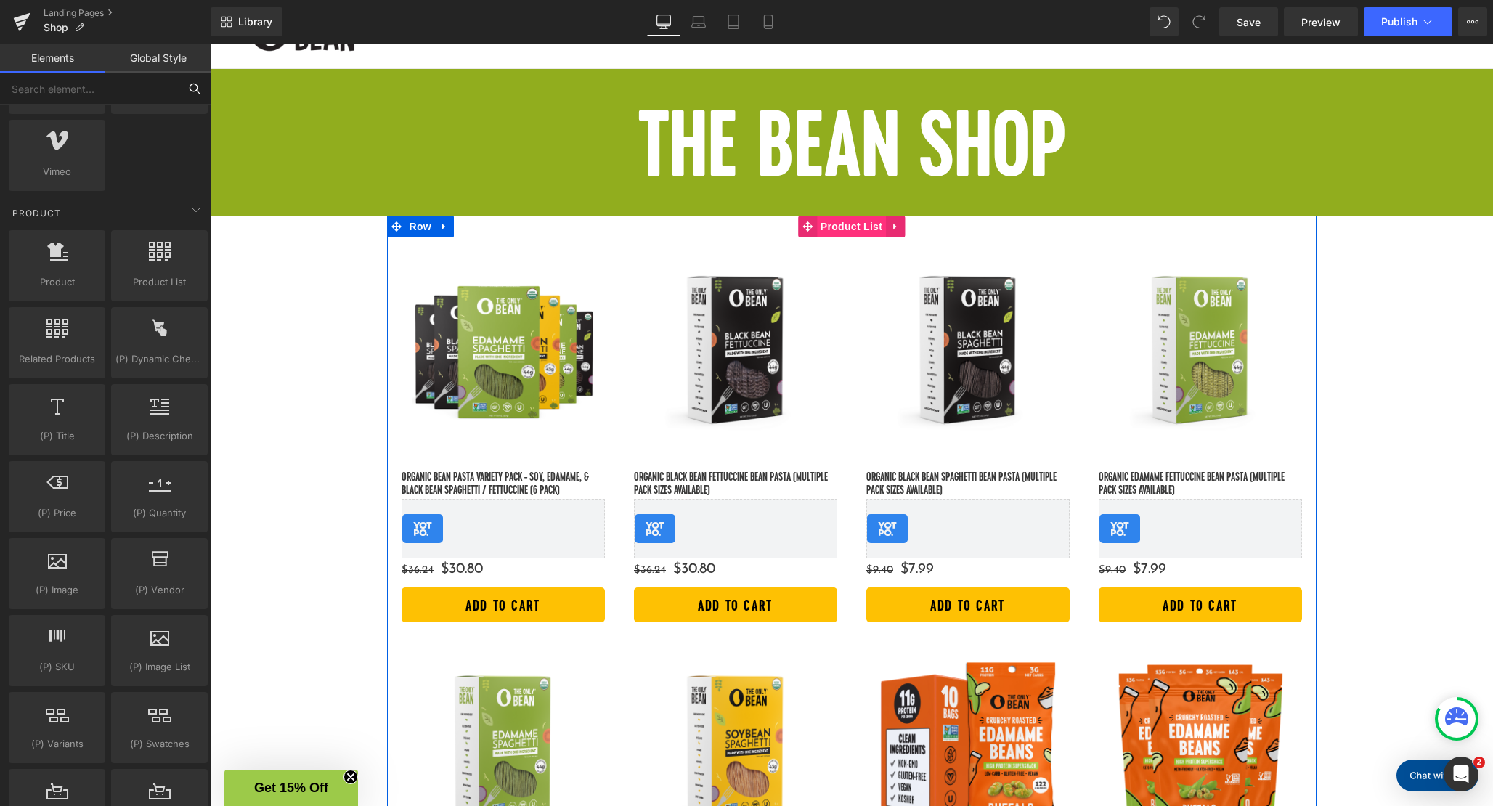
click at [869, 224] on span "Product List" at bounding box center [851, 227] width 69 height 22
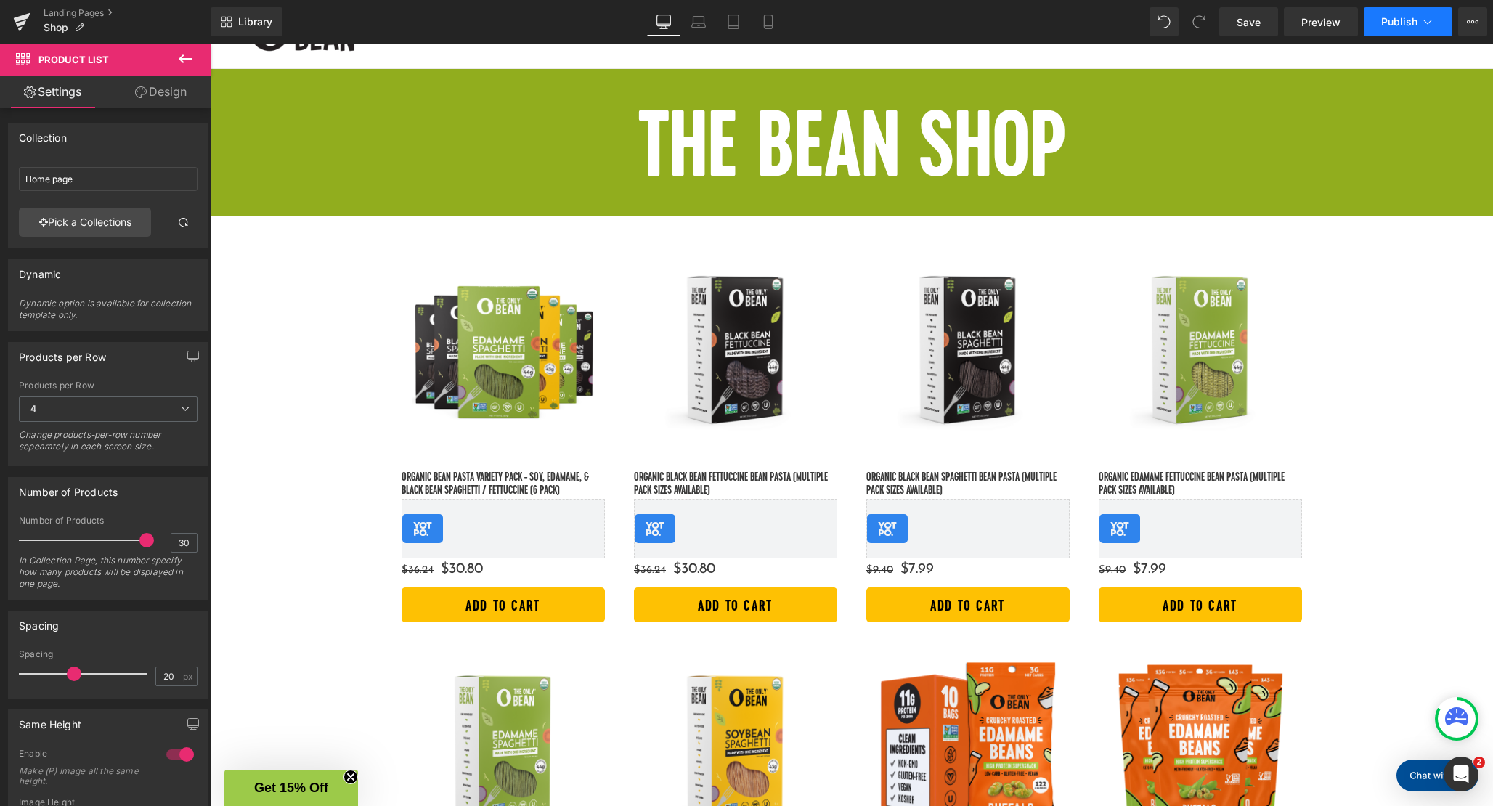
click at [1409, 20] on span "Publish" at bounding box center [1399, 22] width 36 height 12
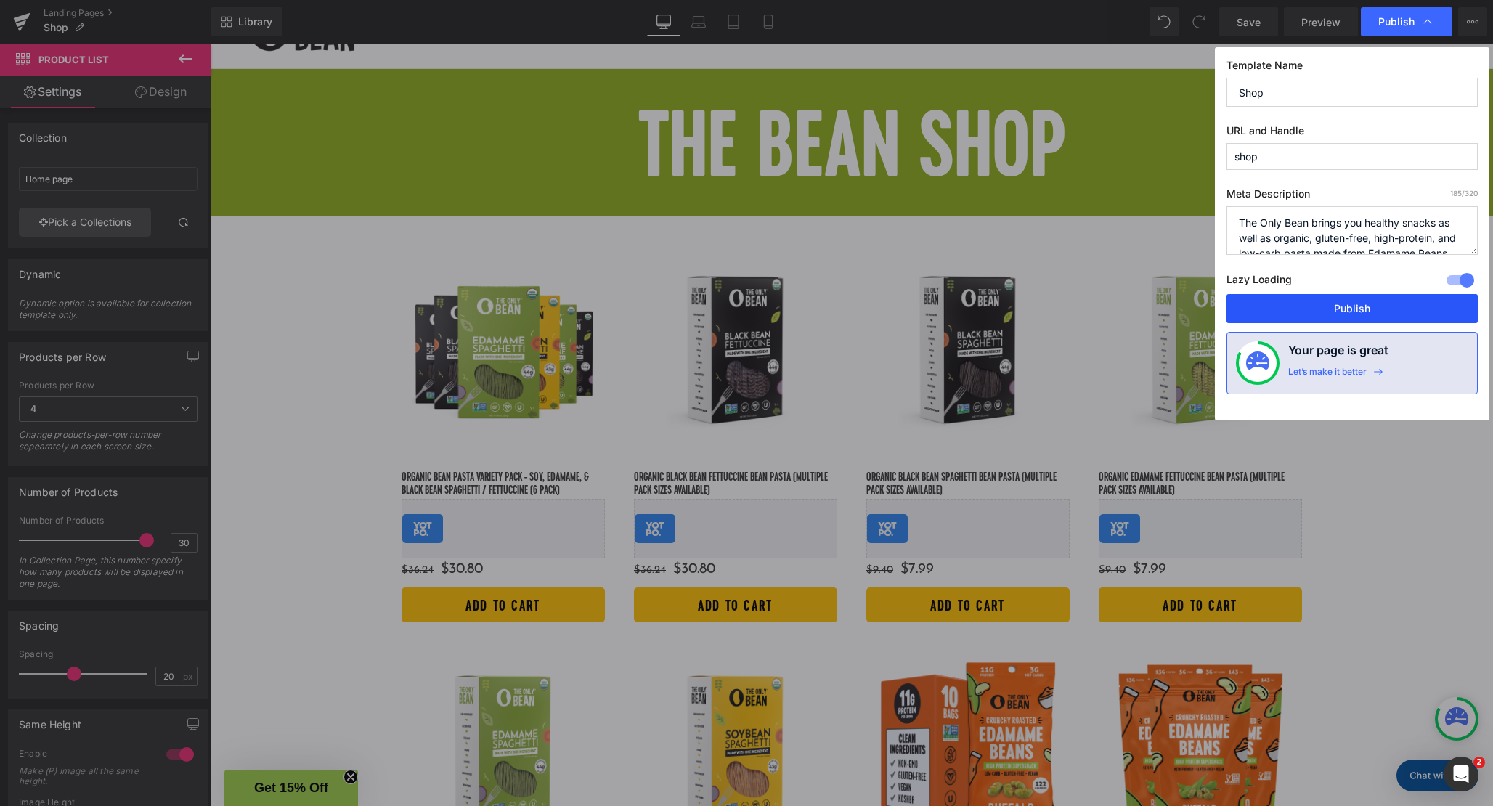
click at [1269, 311] on button "Publish" at bounding box center [1351, 308] width 251 height 29
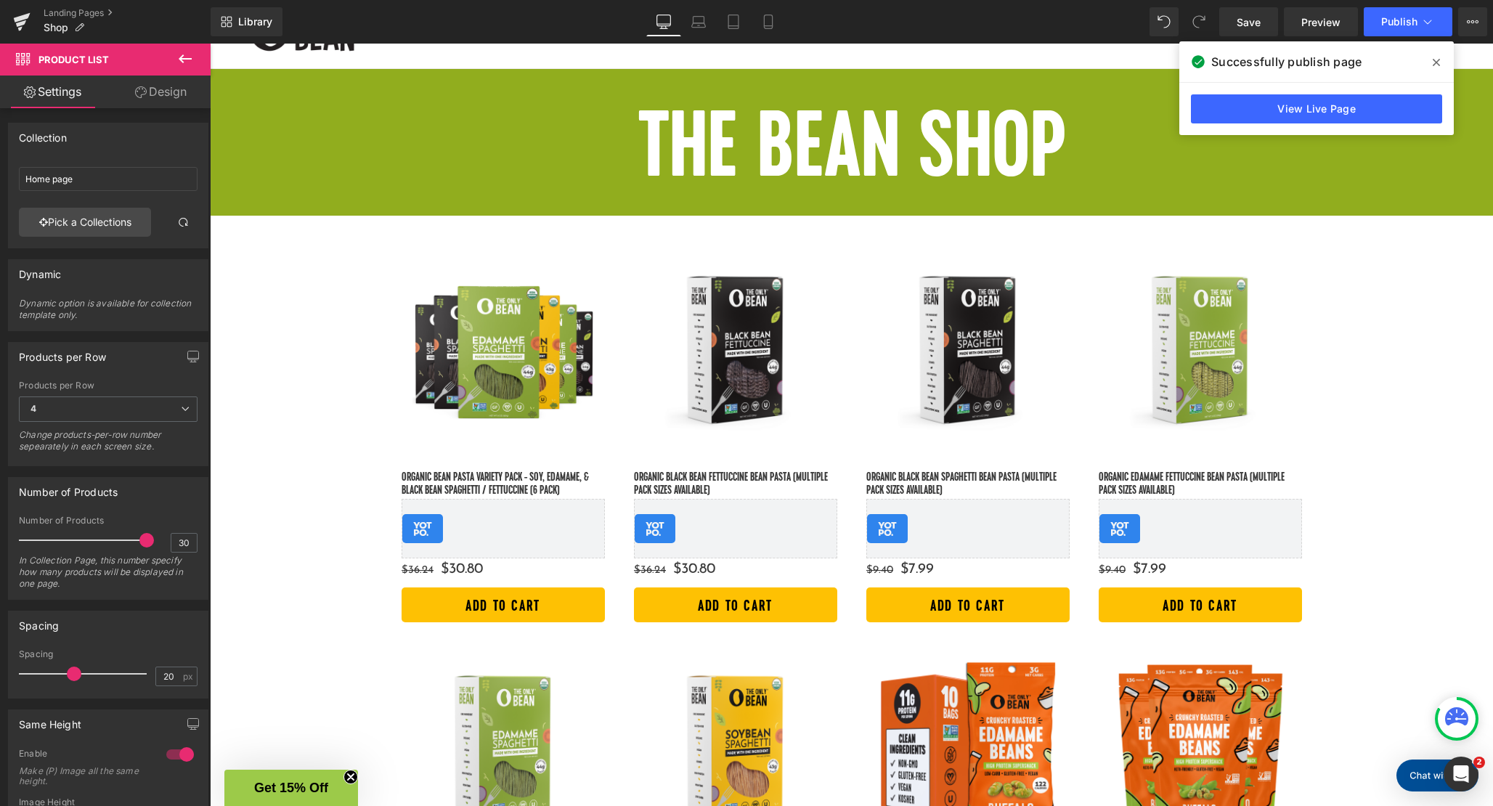
click at [1440, 58] on span at bounding box center [1435, 62] width 23 height 23
